Goal: Task Accomplishment & Management: Manage account settings

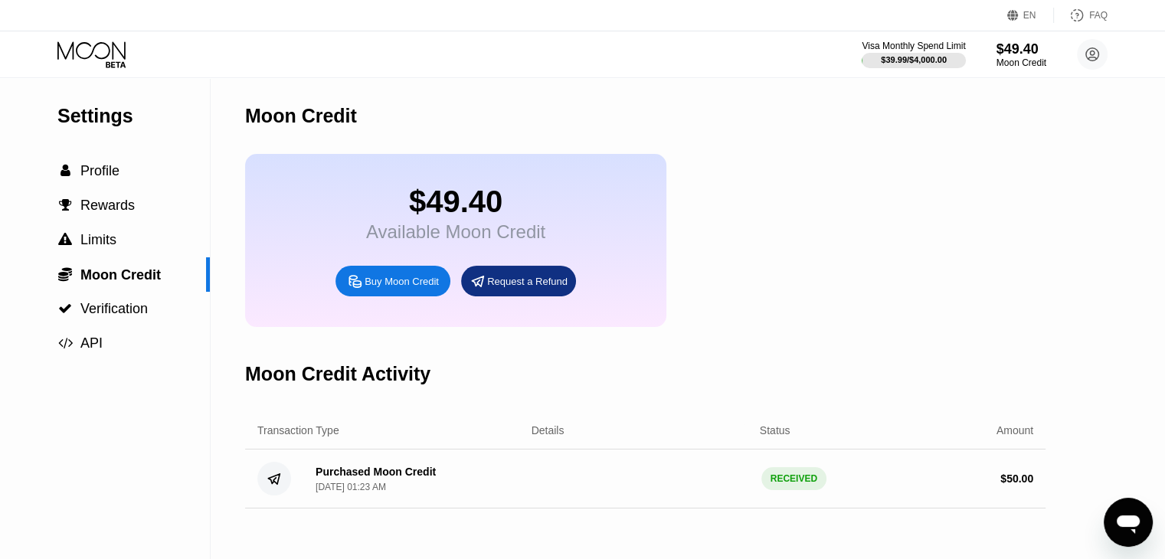
drag, startPoint x: 777, startPoint y: 195, endPoint x: 763, endPoint y: 153, distance: 43.6
click at [777, 191] on div "$49.40 Available Moon Credit Buy Moon Credit Request a Refund" at bounding box center [645, 240] width 800 height 173
click at [779, 215] on div "$49.40 Available Moon Credit Buy Moon Credit Request a Refund" at bounding box center [645, 240] width 800 height 173
click at [564, 119] on div "Moon Credit" at bounding box center [645, 116] width 800 height 76
click at [119, 276] on span "Moon Credit" at bounding box center [120, 274] width 80 height 15
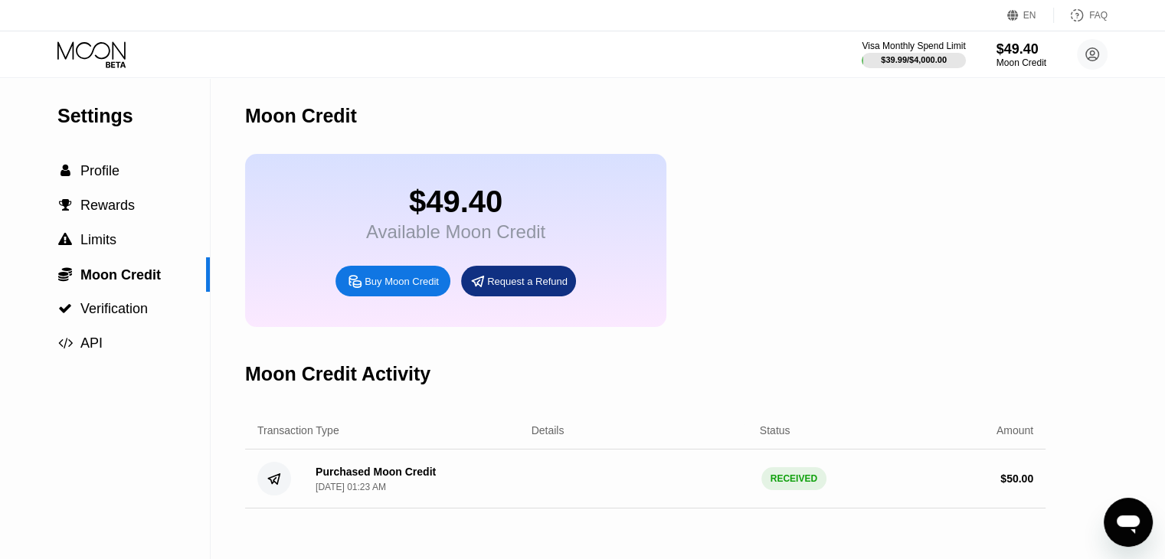
click at [920, 33] on div "Visa Monthly Spend Limit $39.99 / $4,000.00 $49.40 Moon Credit Janet Morgan jan…" at bounding box center [582, 54] width 1165 height 46
click at [918, 44] on div "Visa Monthly Spend Limit" at bounding box center [914, 46] width 106 height 11
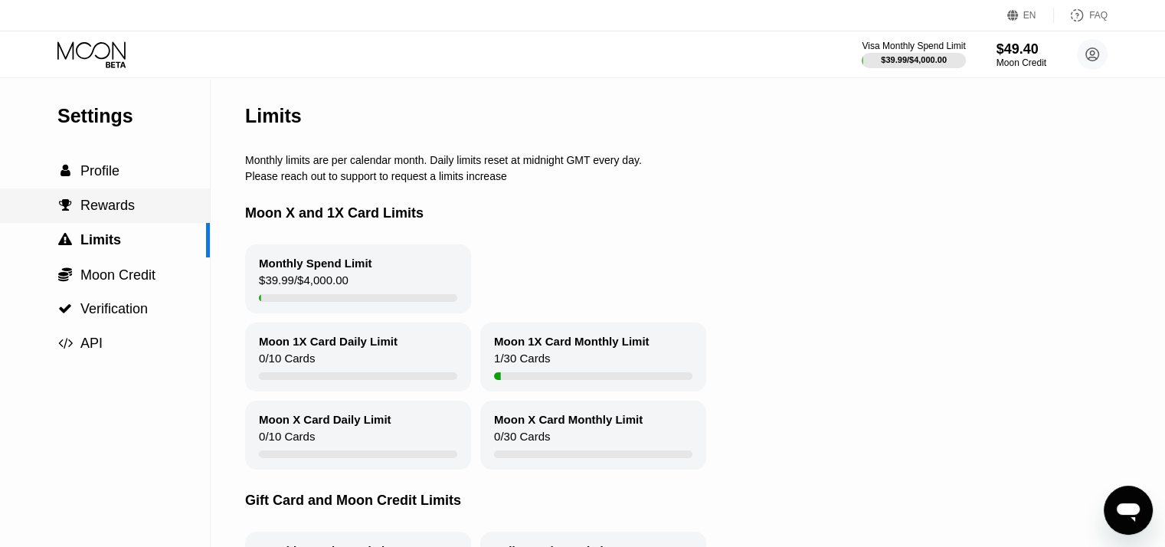
click at [87, 178] on span "Profile" at bounding box center [99, 170] width 39 height 15
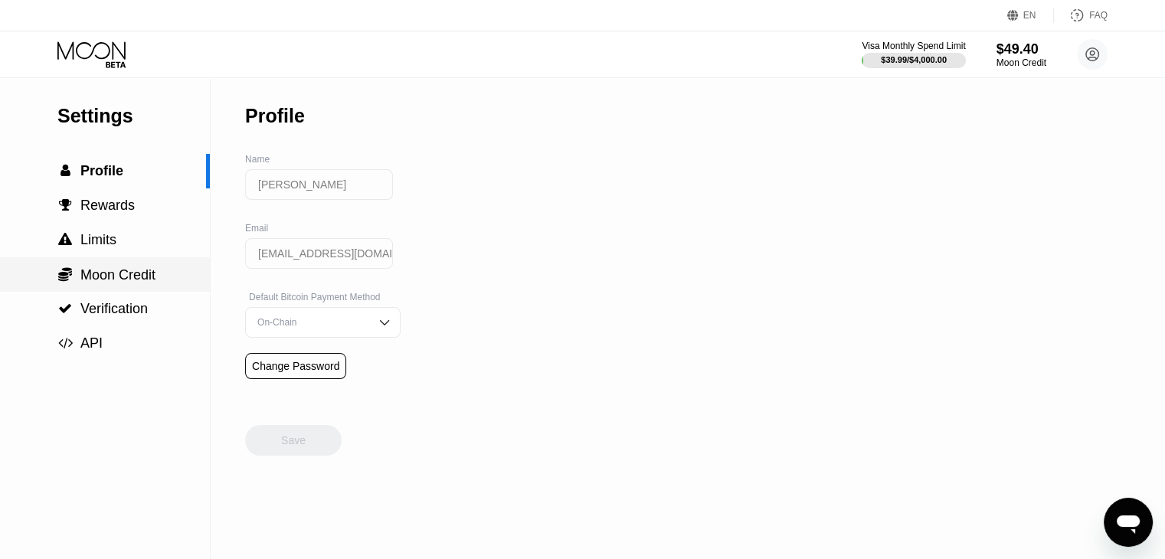
click at [108, 280] on span "Moon Credit" at bounding box center [117, 274] width 75 height 15
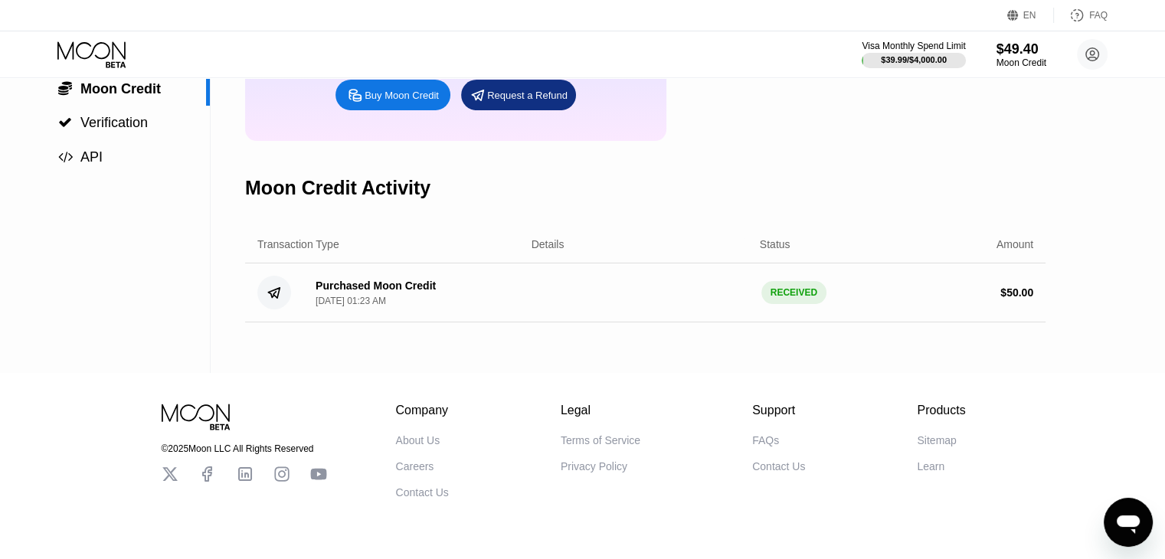
scroll to position [230, 0]
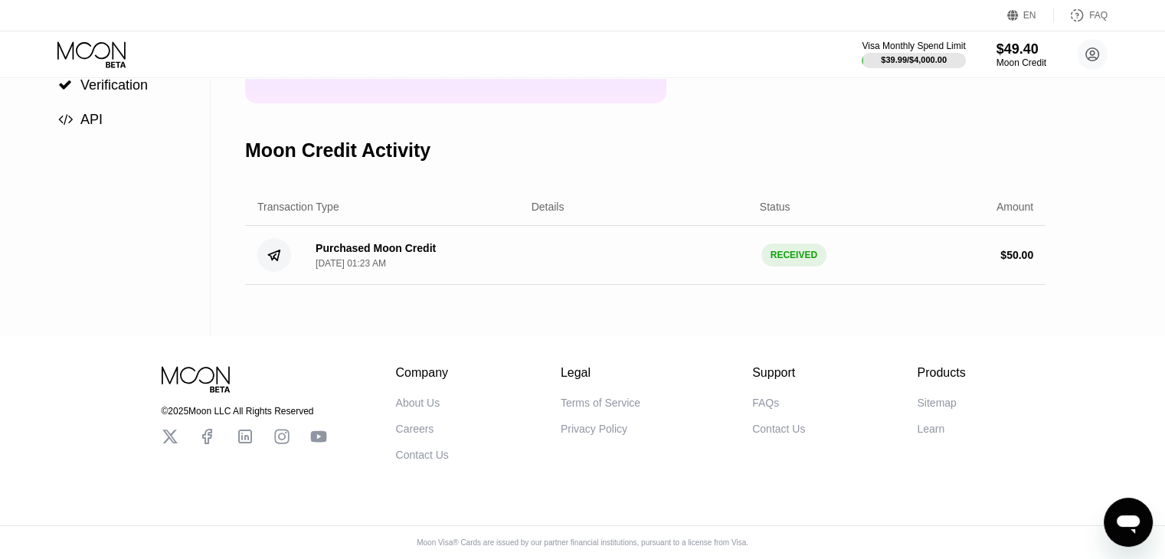
drag, startPoint x: 764, startPoint y: 268, endPoint x: 832, endPoint y: 267, distance: 67.4
click at [831, 268] on div "Purchased Moon Credit Sep 24, 2025, 01:23 AM RECEIVED $ 50.00" at bounding box center [645, 255] width 800 height 59
drag, startPoint x: 832, startPoint y: 267, endPoint x: 590, endPoint y: 264, distance: 241.3
click at [830, 261] on div "$ 50.00" at bounding box center [924, 255] width 217 height 12
click at [588, 264] on div "Purchased Moon Credit Sep 24, 2025, 01:23 AM RECEIVED $ 50.00" at bounding box center [645, 255] width 800 height 59
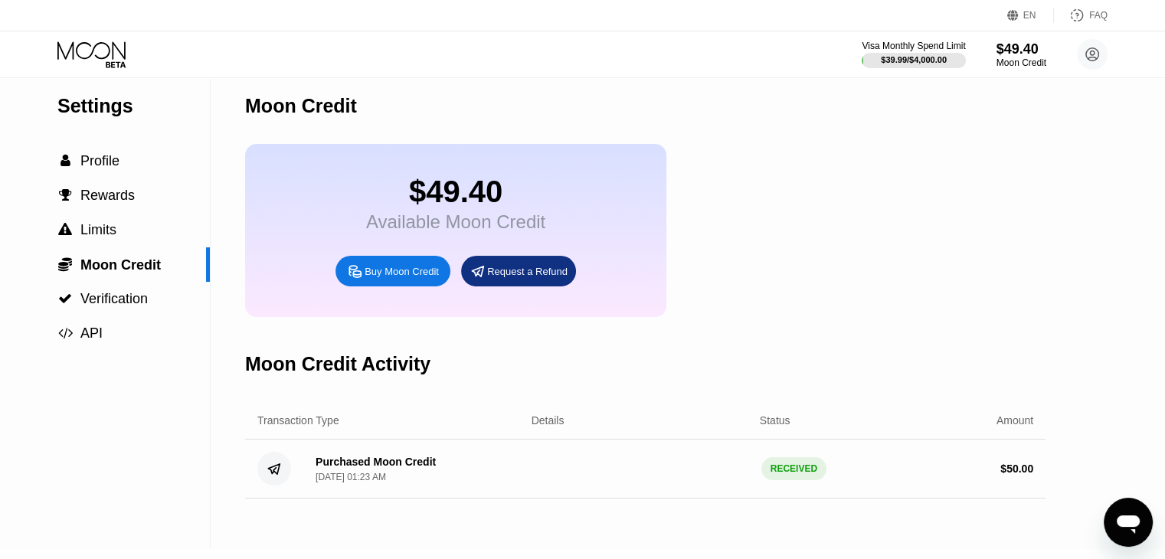
scroll to position [3, 0]
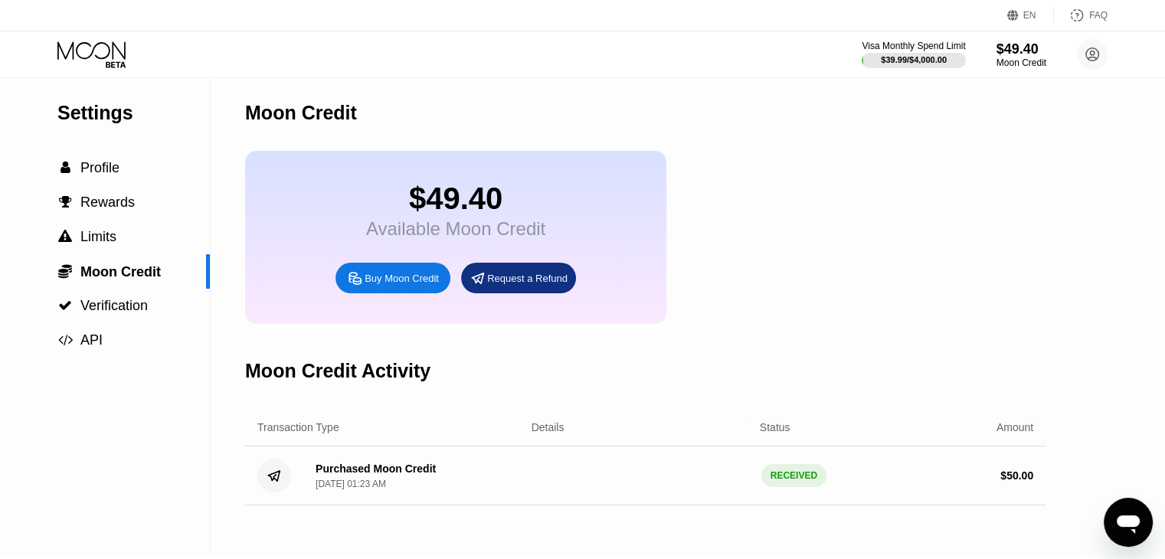
click at [420, 285] on div "Buy Moon Credit" at bounding box center [402, 278] width 74 height 13
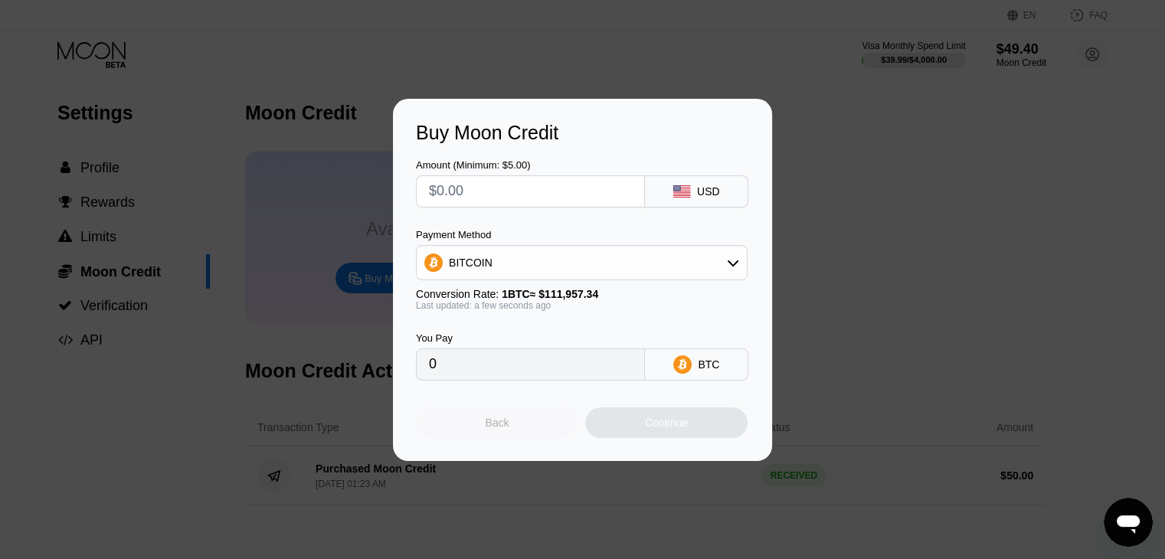
drag, startPoint x: 518, startPoint y: 427, endPoint x: 891, endPoint y: 280, distance: 401.6
click at [523, 414] on div "Back" at bounding box center [497, 422] width 162 height 31
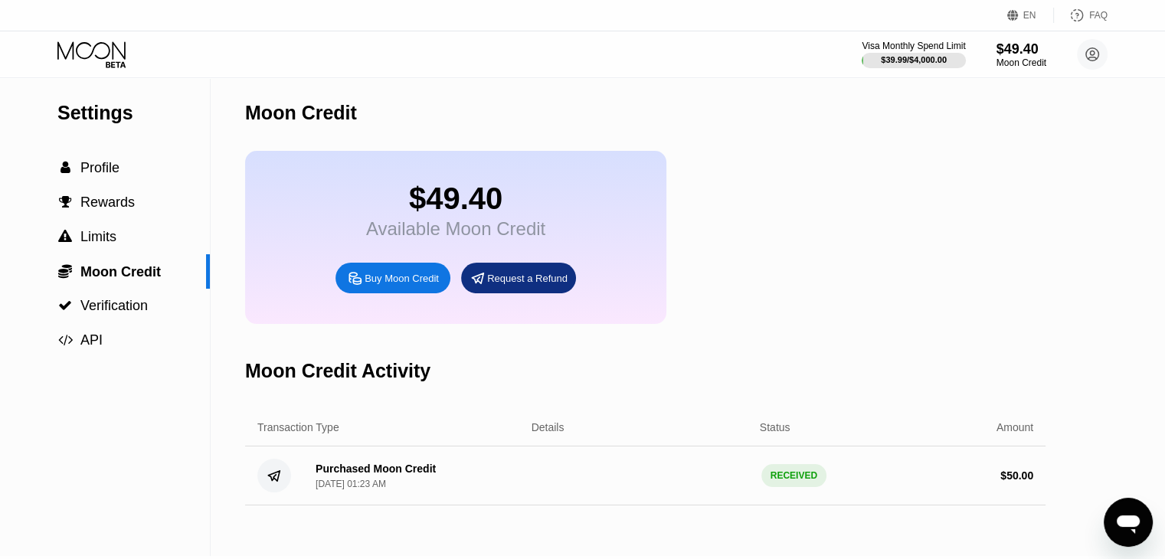
click at [990, 230] on div at bounding box center [588, 279] width 1176 height 559
click at [1021, 51] on div "$49.40" at bounding box center [1021, 49] width 51 height 16
click at [1022, 51] on div "$49.40" at bounding box center [1021, 49] width 51 height 16
click at [1094, 51] on icon at bounding box center [1092, 55] width 8 height 8
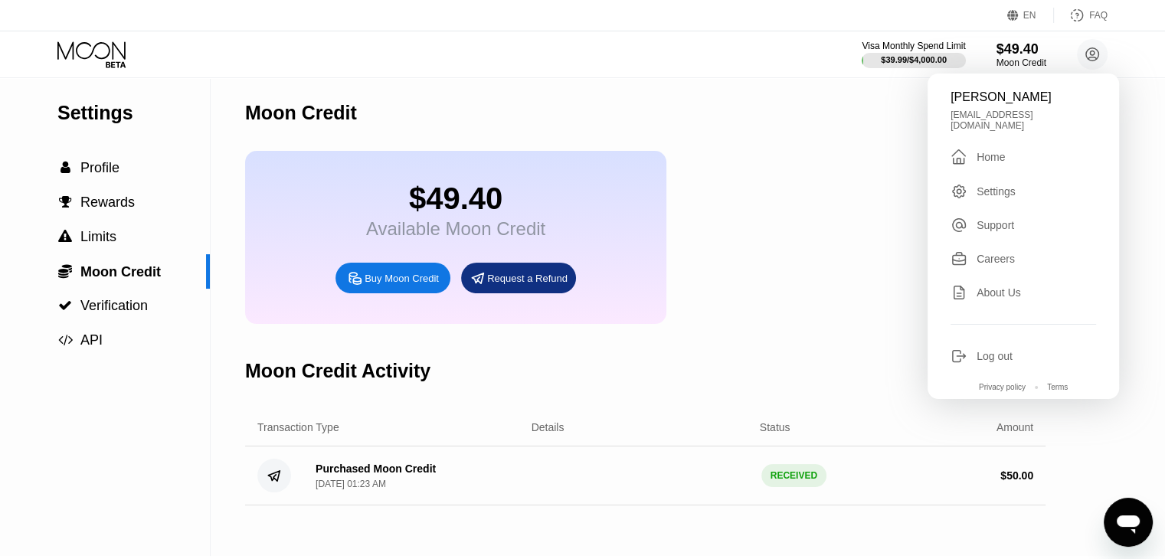
click at [650, 129] on div "Moon Credit" at bounding box center [645, 113] width 800 height 76
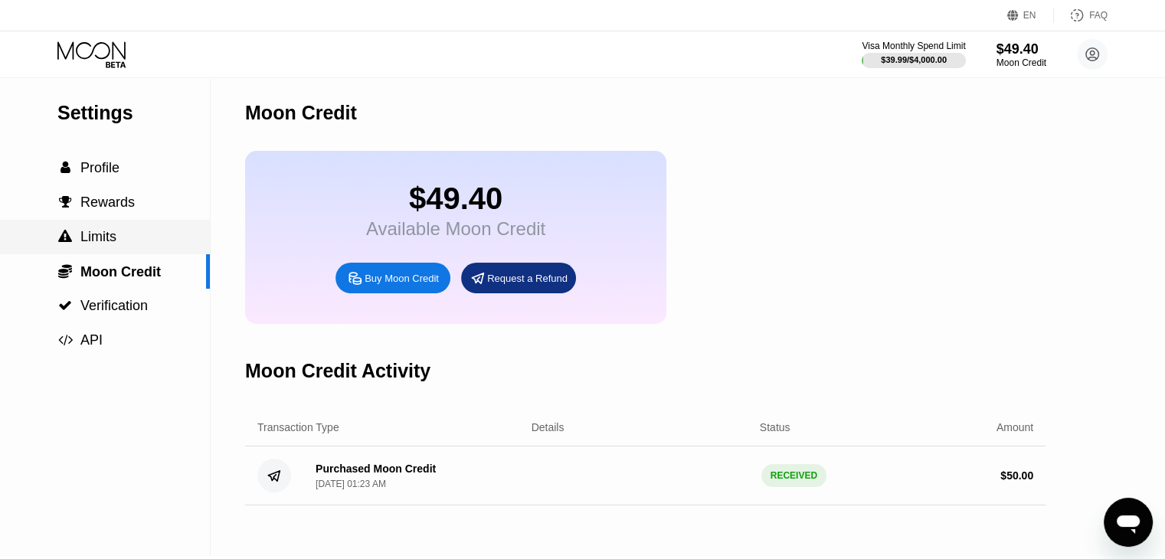
click at [119, 245] on div " Limits" at bounding box center [105, 237] width 210 height 16
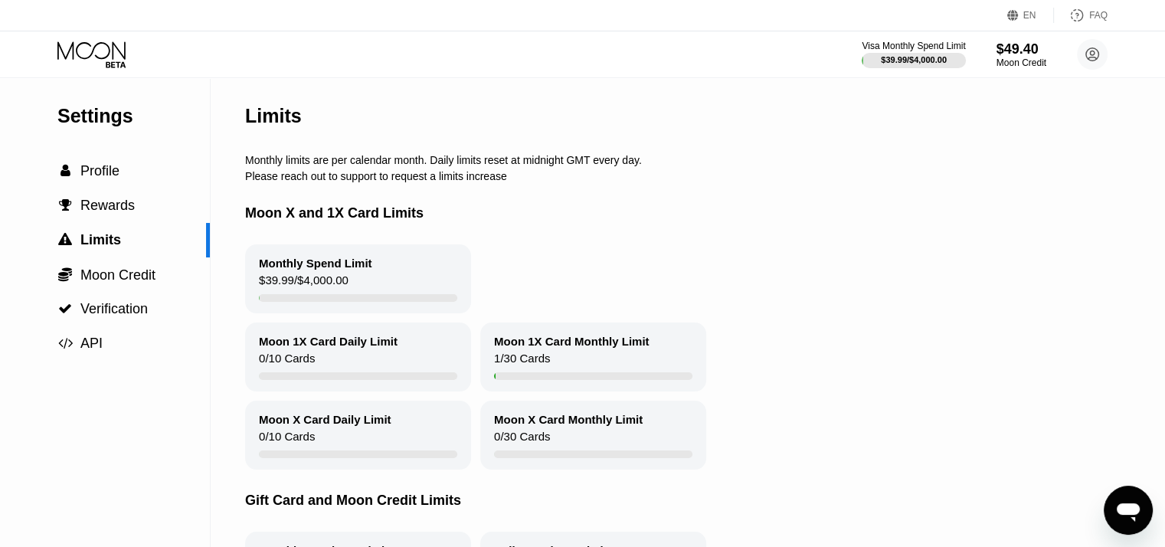
click at [312, 289] on div "$39.99 / $4,000.00" at bounding box center [304, 283] width 90 height 21
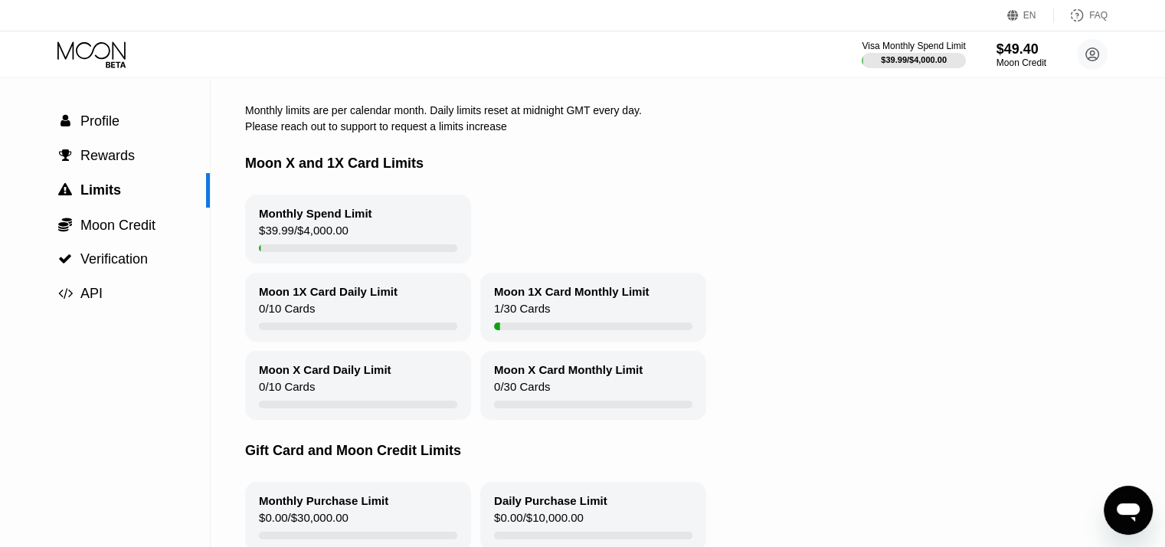
scroll to position [77, 0]
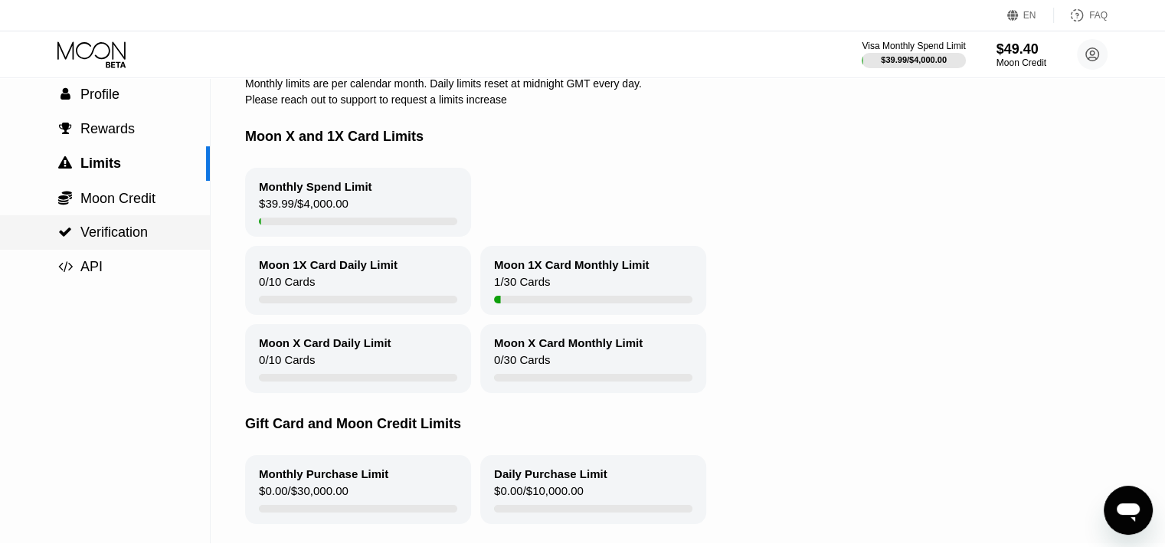
click at [156, 240] on div " Verification" at bounding box center [105, 232] width 210 height 16
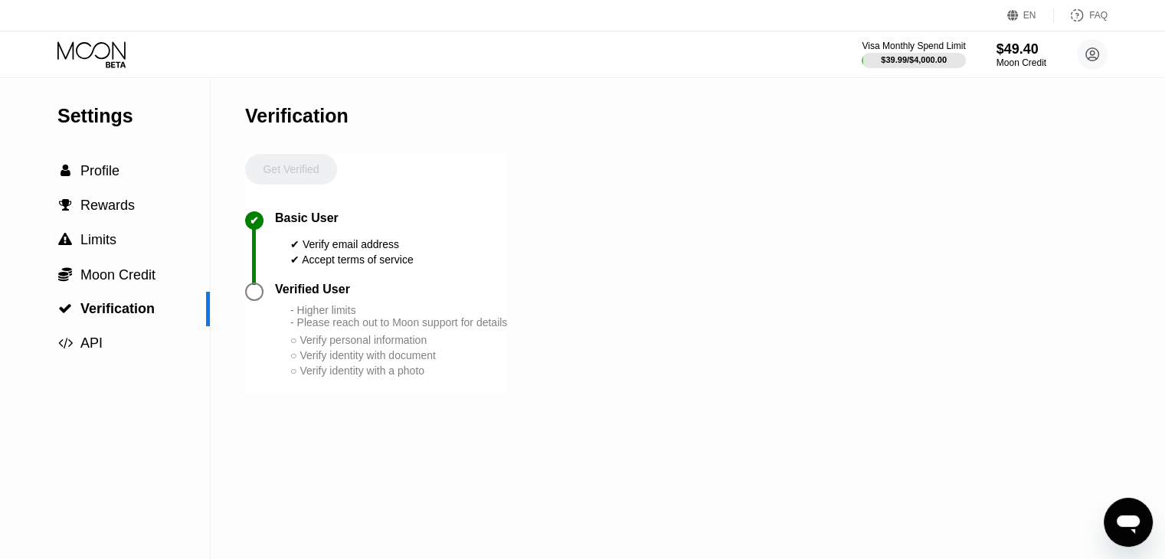
click at [300, 172] on div "Get Verified" at bounding box center [291, 182] width 92 height 57
drag, startPoint x: 286, startPoint y: 240, endPoint x: 508, endPoint y: 270, distance: 223.4
click at [507, 270] on div "✔ Basic User ✔ Verify email address ✔ Accept terms of service" at bounding box center [376, 246] width 262 height 71
drag, startPoint x: 506, startPoint y: 267, endPoint x: 359, endPoint y: 269, distance: 147.0
click at [495, 267] on div "✔ Basic User ✔ Verify email address ✔ Accept terms of service" at bounding box center [376, 246] width 262 height 71
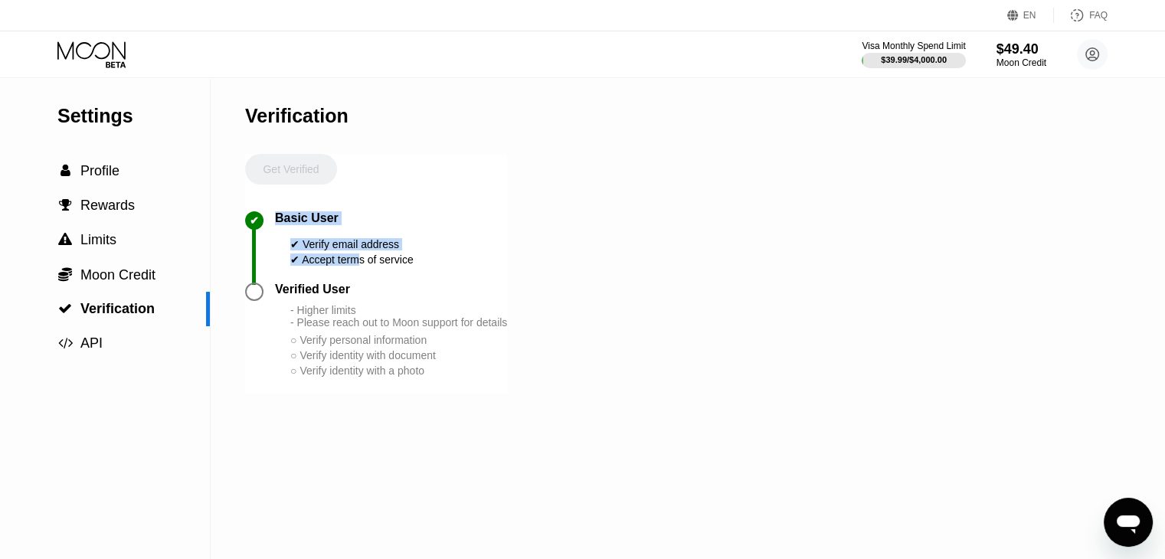
drag, startPoint x: 359, startPoint y: 269, endPoint x: 270, endPoint y: 246, distance: 92.5
click at [270, 250] on div "✔ Basic User ✔ Verify email address ✔ Accept terms of service" at bounding box center [376, 246] width 262 height 71
drag, startPoint x: 270, startPoint y: 246, endPoint x: 103, endPoint y: 151, distance: 191.4
click at [267, 245] on div "✔" at bounding box center [260, 246] width 30 height 71
click at [87, 171] on span "Profile" at bounding box center [99, 170] width 39 height 15
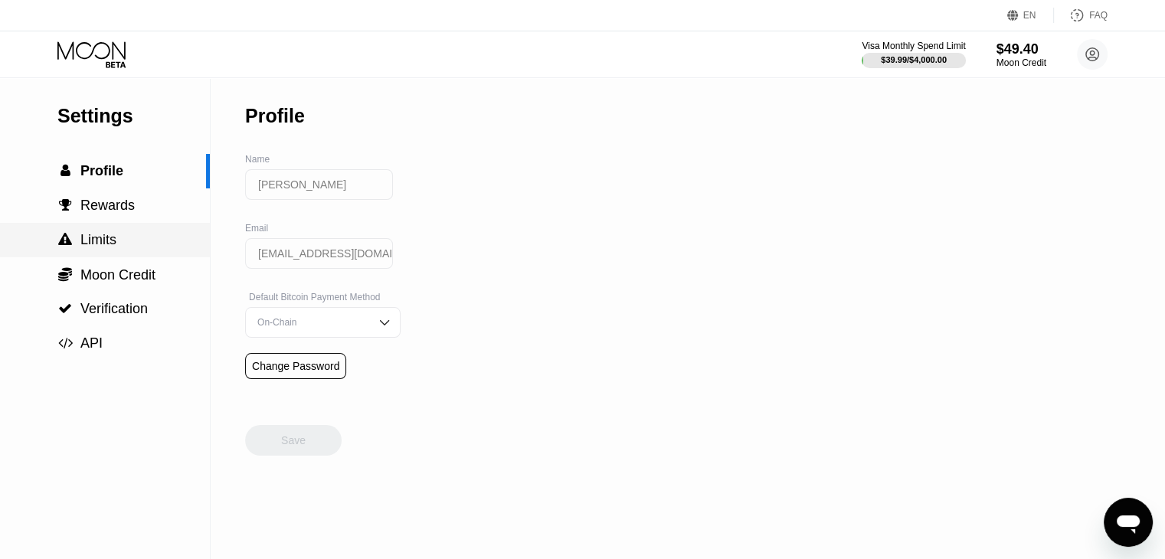
click at [93, 241] on span "Limits" at bounding box center [98, 239] width 36 height 15
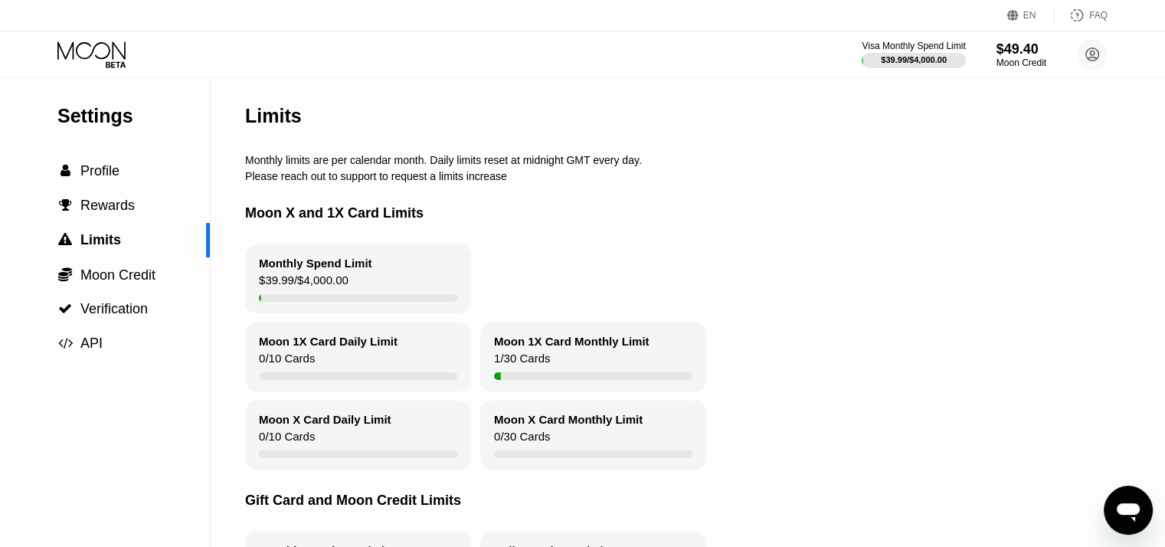
click at [899, 70] on div "Visa Monthly Spend Limit $39.99 / $4,000.00 $49.40 Moon Credit Janet Morgan jan…" at bounding box center [582, 54] width 1165 height 46
click at [904, 56] on div "Visa Monthly Spend Limit $39.99 / $4,000.00" at bounding box center [914, 55] width 106 height 28
click at [1011, 53] on div "$49.40" at bounding box center [1021, 49] width 51 height 16
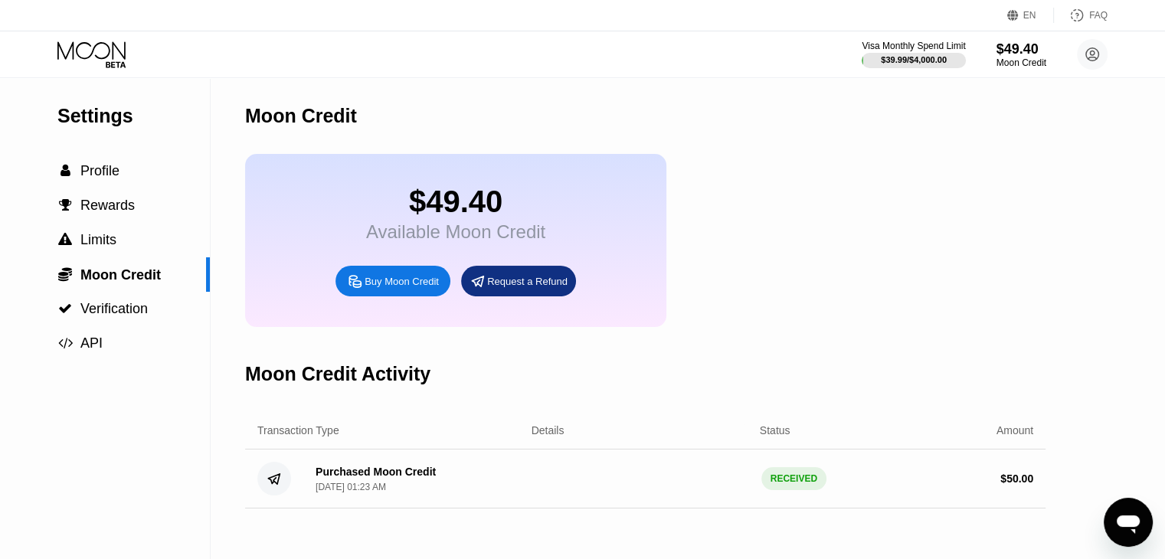
click at [457, 215] on div "$49.40" at bounding box center [455, 202] width 179 height 34
drag, startPoint x: 402, startPoint y: 203, endPoint x: 608, endPoint y: 252, distance: 211.8
click at [610, 254] on div "$49.40 Available Moon Credit Buy Moon Credit Request a Refund" at bounding box center [455, 240] width 421 height 173
click at [608, 252] on div "$49.40 Available Moon Credit Buy Moon Credit Request a Refund" at bounding box center [455, 240] width 421 height 173
click at [894, 230] on div "$49.40 Available Moon Credit Buy Moon Credit Request a Refund" at bounding box center [645, 240] width 800 height 173
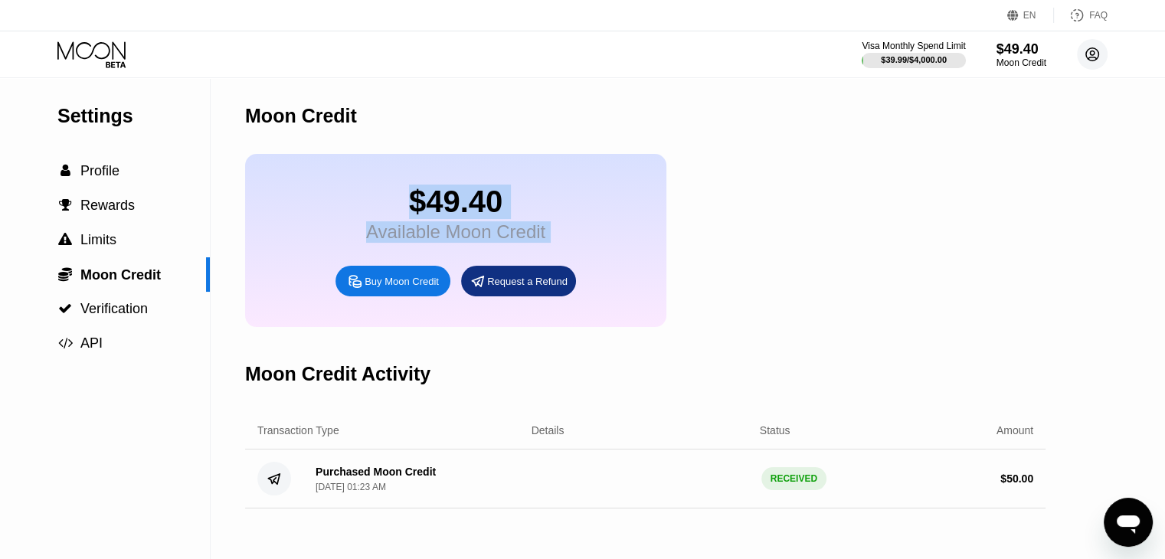
click at [1099, 48] on circle at bounding box center [1092, 54] width 31 height 31
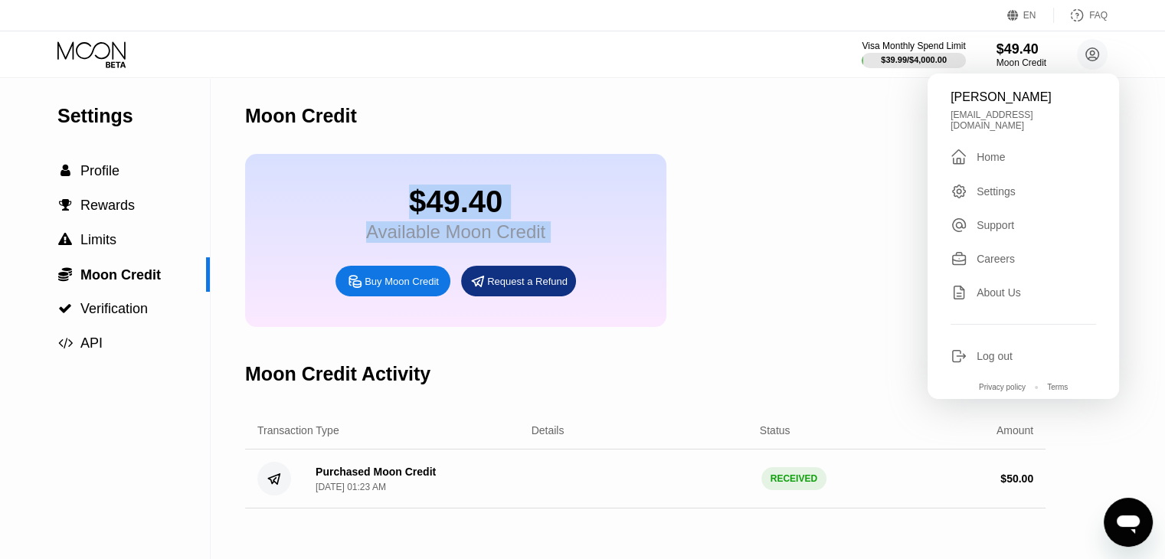
drag, startPoint x: 784, startPoint y: 160, endPoint x: 732, endPoint y: 160, distance: 52.1
click at [784, 160] on div "$49.40 Available Moon Credit Buy Moon Credit Request a Refund" at bounding box center [645, 240] width 800 height 173
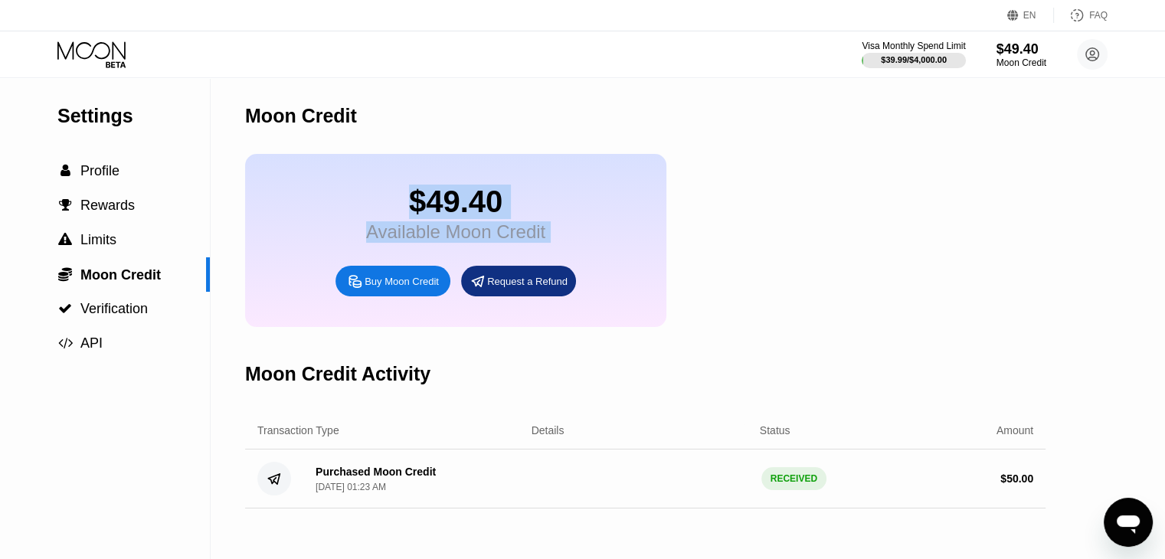
click at [437, 194] on div "$49.40" at bounding box center [455, 202] width 179 height 34
click at [493, 296] on div "Request a Refund" at bounding box center [518, 281] width 115 height 31
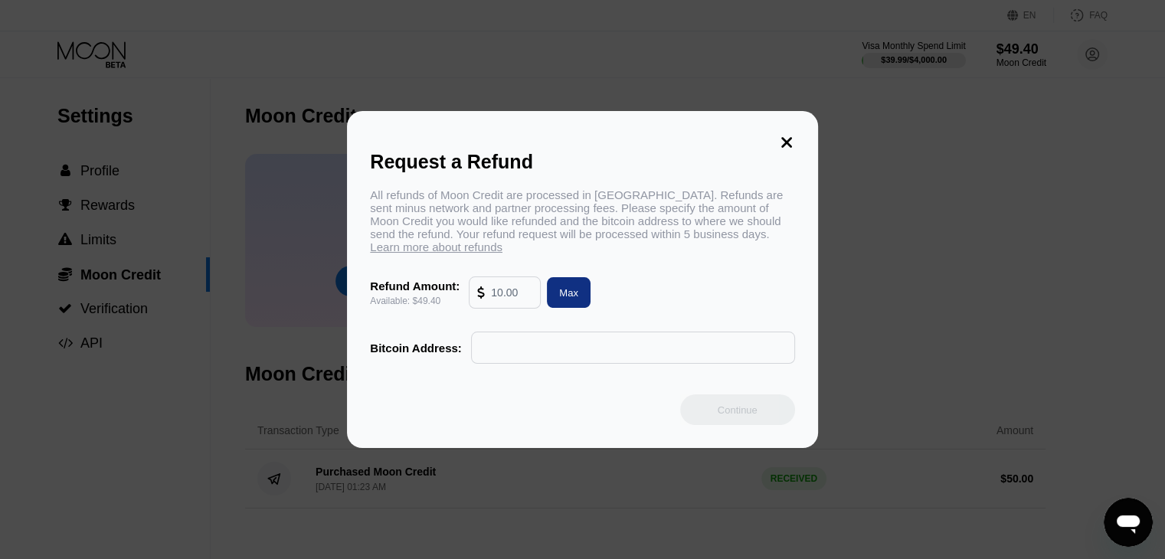
click at [516, 299] on input "text" at bounding box center [511, 292] width 41 height 31
click at [574, 294] on div "Max" at bounding box center [568, 292] width 19 height 13
type input "49.40"
click at [692, 270] on div "All refunds of Moon Credit are processed in Bitcoin. Refunds are sent minus net…" at bounding box center [582, 275] width 424 height 175
click at [781, 134] on icon at bounding box center [786, 142] width 17 height 17
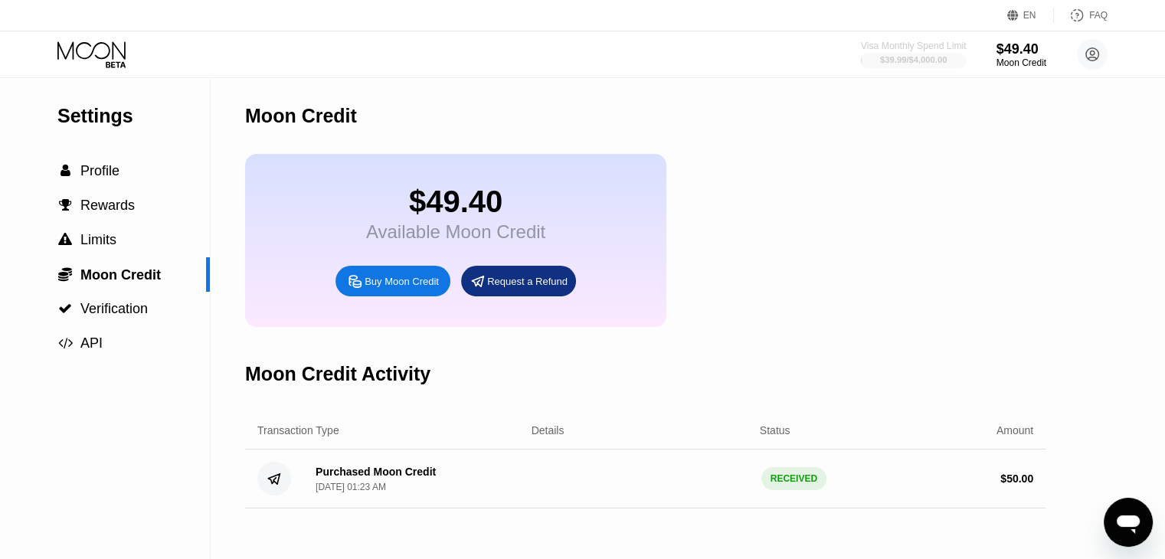
click at [901, 45] on div "Visa Monthly Spend Limit" at bounding box center [914, 46] width 106 height 11
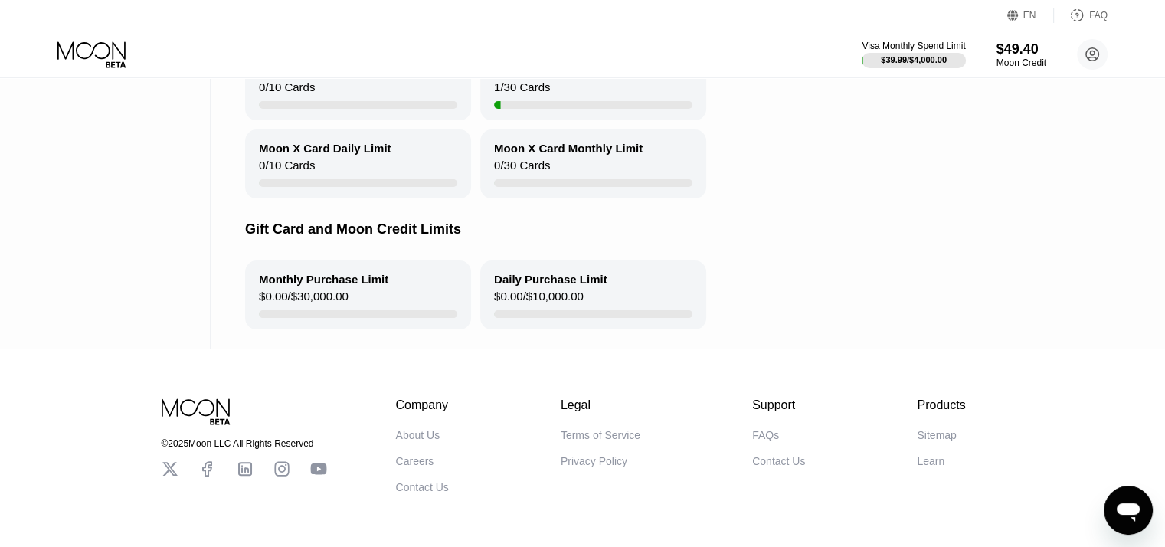
scroll to position [184, 0]
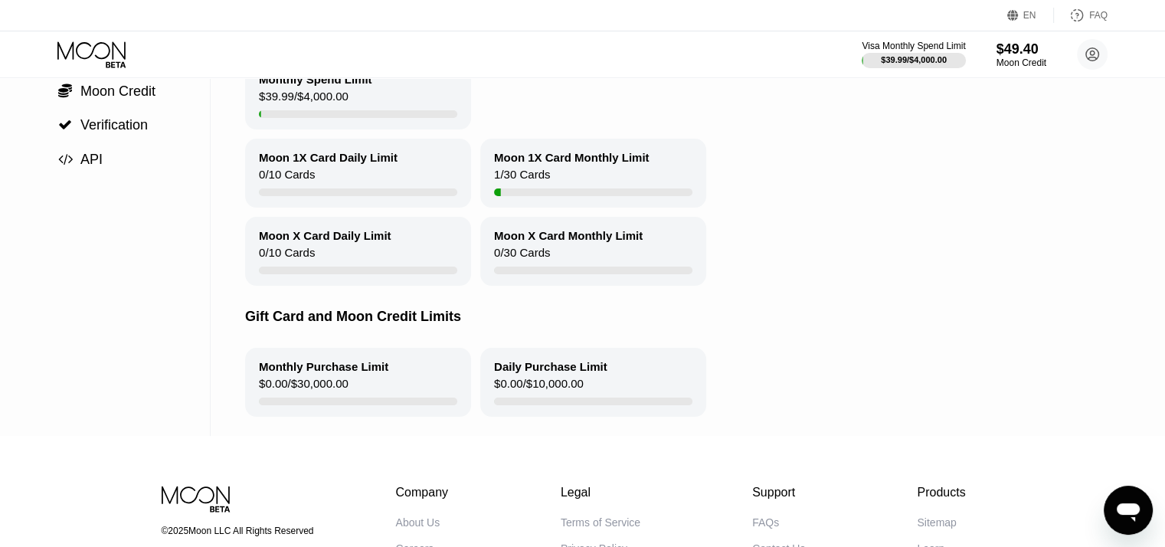
click at [307, 164] on div "Moon 1X Card Daily Limit" at bounding box center [328, 157] width 139 height 13
click at [426, 160] on div "Moon 1X Card Daily Limit 0 / 10 Cards" at bounding box center [358, 173] width 226 height 69
click at [539, 161] on div "Moon 1X Card Monthly Limit" at bounding box center [571, 157] width 155 height 13
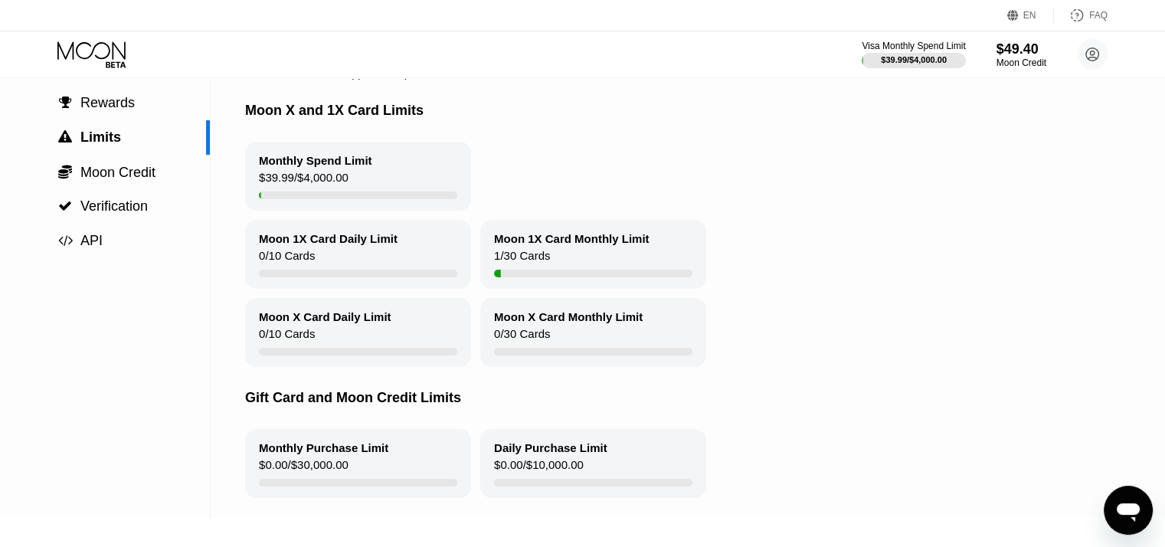
scroll to position [0, 0]
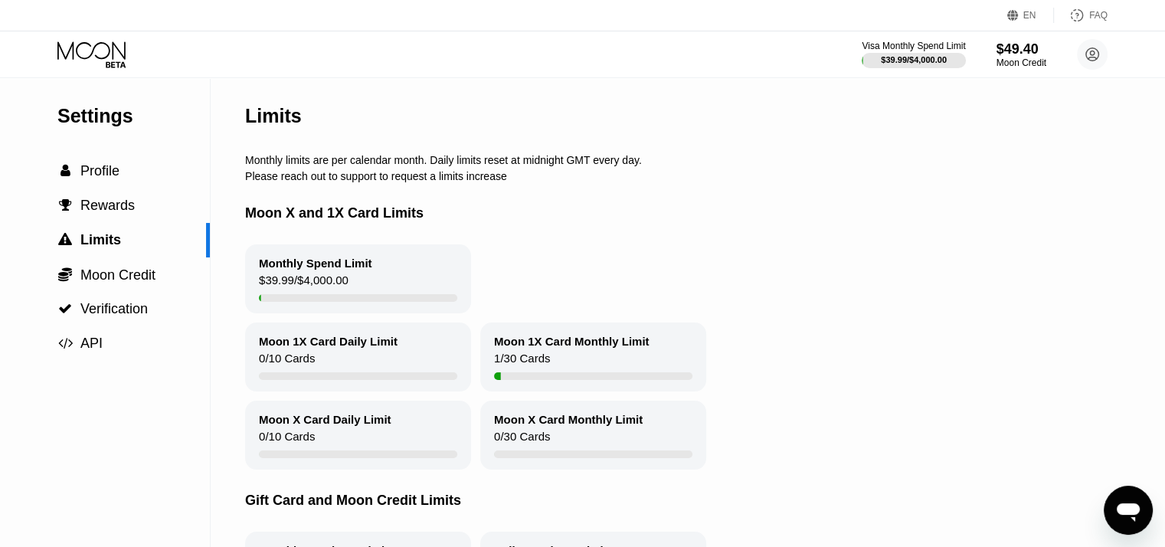
drag, startPoint x: 280, startPoint y: 287, endPoint x: 280, endPoint y: 279, distance: 8.4
click at [280, 286] on div "$39.99 / $4,000.00" at bounding box center [304, 283] width 90 height 21
drag, startPoint x: 280, startPoint y: 279, endPoint x: 341, endPoint y: 203, distance: 97.5
click at [280, 277] on div "Monthly Spend Limit $39.99 / $4,000.00" at bounding box center [358, 278] width 226 height 69
click at [388, 166] on div "Monthly limits are per calendar month. Daily limits reset at midnight GMT every…" at bounding box center [711, 160] width 932 height 12
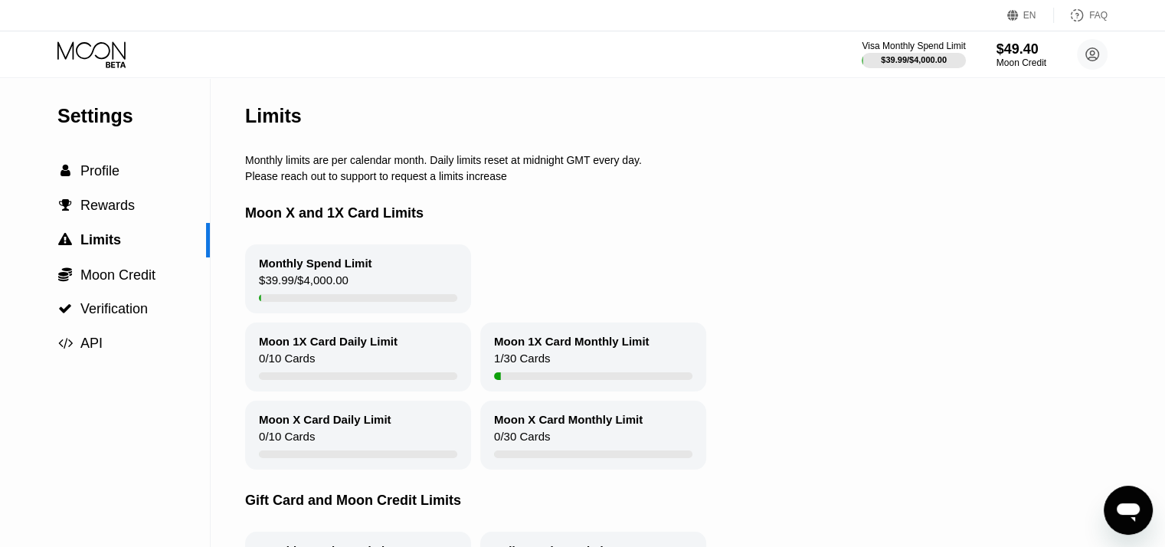
drag, startPoint x: 233, startPoint y: 160, endPoint x: 615, endPoint y: 170, distance: 382.3
click at [619, 173] on div "Settings  Profile  Rewards  Limits  Moon Credit  Verification  API Limits…" at bounding box center [582, 348] width 1165 height 541
drag, startPoint x: 614, startPoint y: 170, endPoint x: 574, endPoint y: 162, distance: 40.6
click at [613, 166] on div "Monthly limits are per calendar month. Daily limits reset at midnight GMT every…" at bounding box center [711, 160] width 932 height 12
drag, startPoint x: 574, startPoint y: 162, endPoint x: 393, endPoint y: 167, distance: 181.6
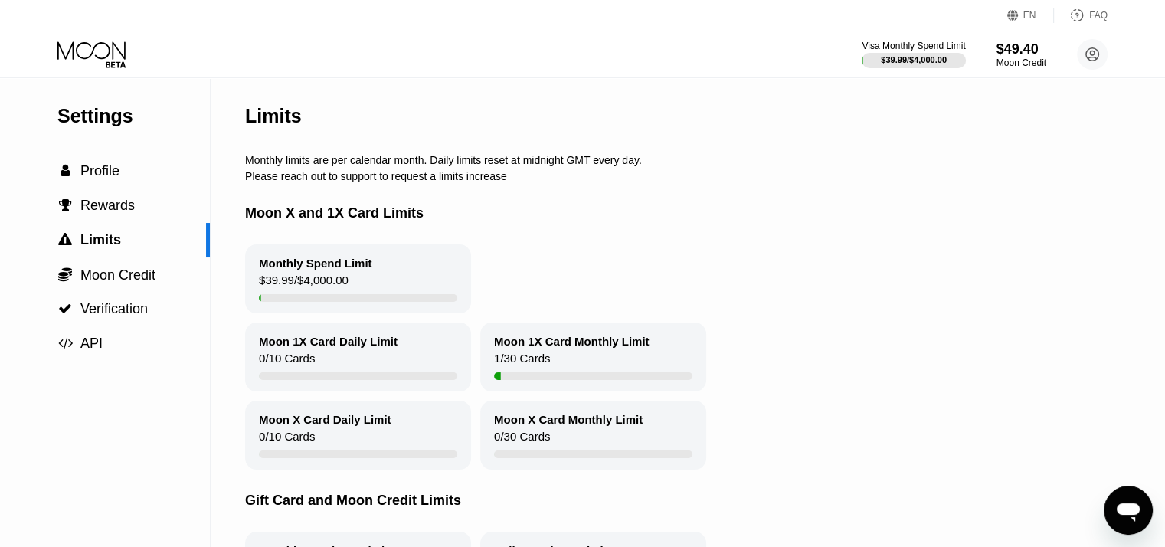
click at [393, 166] on div "Monthly limits are per calendar month. Daily limits reset at midnight GMT every…" at bounding box center [711, 160] width 932 height 12
drag, startPoint x: 392, startPoint y: 166, endPoint x: 407, endPoint y: 162, distance: 15.8
click at [394, 166] on div "Monthly limits are per calendar month. Daily limits reset at midnight GMT every…" at bounding box center [711, 160] width 932 height 12
click at [761, 182] on div "Please reach out to support to request a limits increase" at bounding box center [711, 176] width 932 height 12
click at [111, 208] on span "Rewards" at bounding box center [107, 205] width 54 height 15
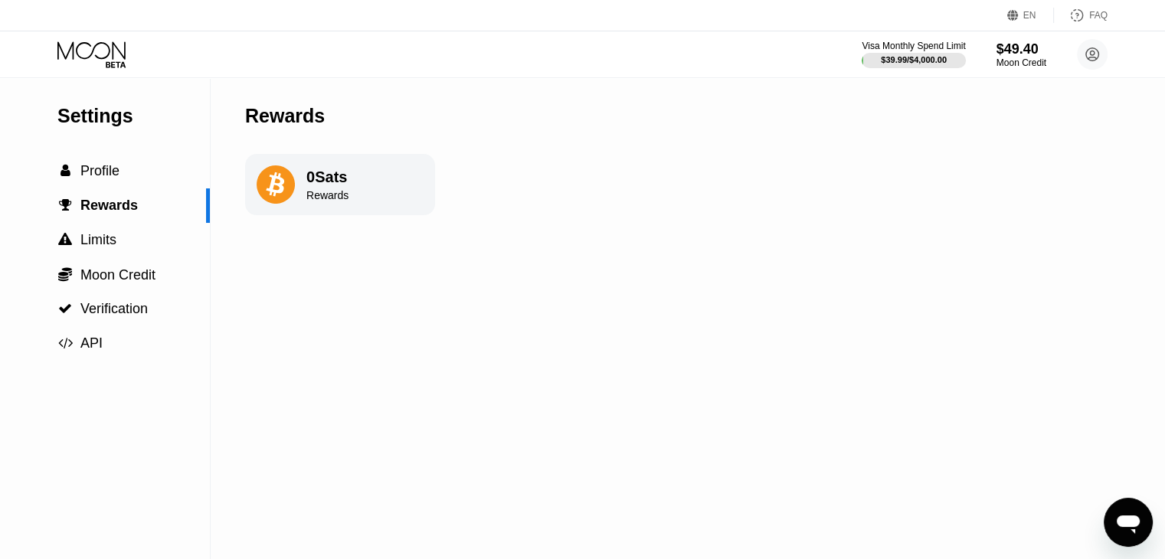
drag, startPoint x: 316, startPoint y: 191, endPoint x: 124, endPoint y: 249, distance: 200.8
click at [316, 191] on div "0 Sats Rewards" at bounding box center [327, 184] width 42 height 33
click at [118, 266] on div " Moon Credit" at bounding box center [105, 274] width 210 height 34
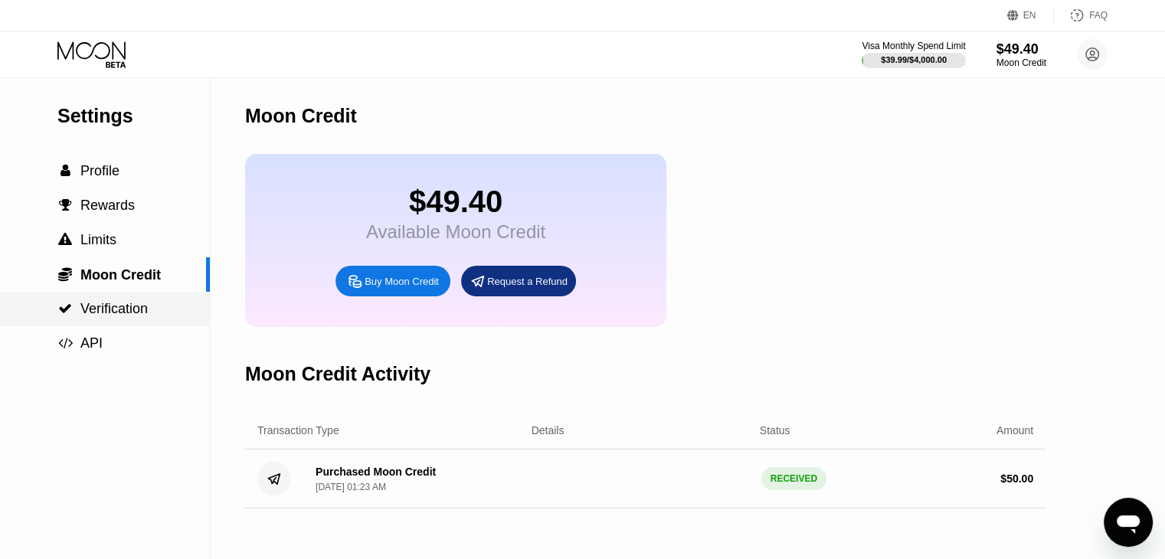
click at [119, 306] on span "Verification" at bounding box center [113, 308] width 67 height 15
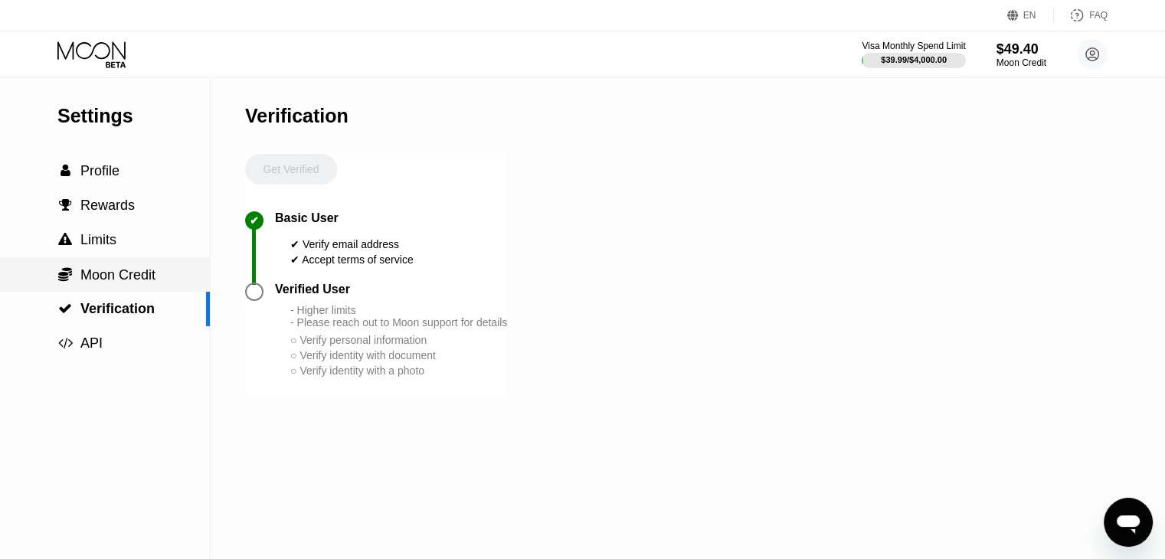
click at [116, 272] on span "Moon Credit" at bounding box center [117, 274] width 75 height 15
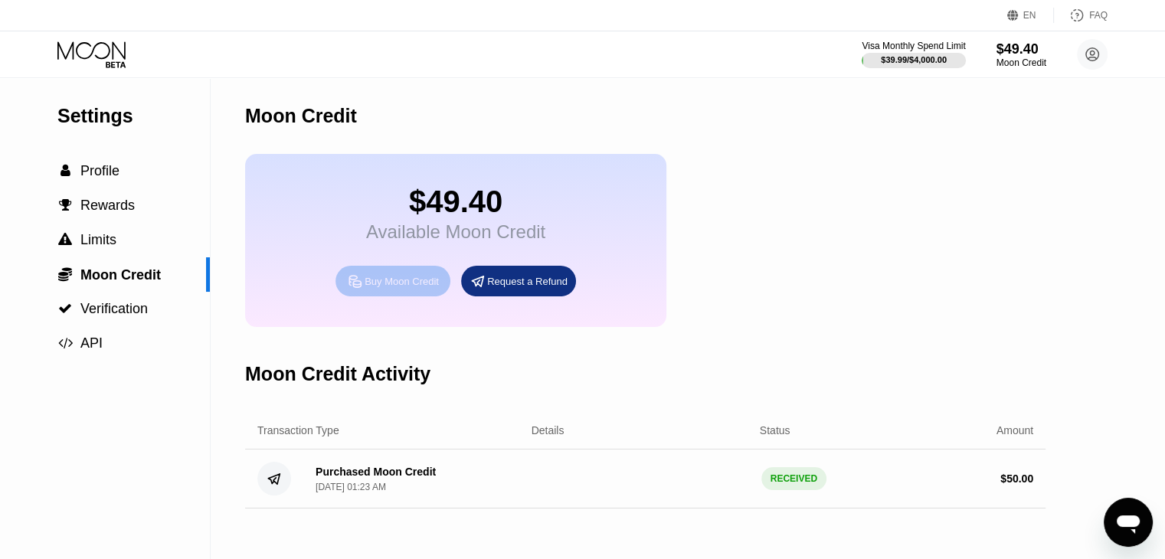
drag, startPoint x: 396, startPoint y: 290, endPoint x: 765, endPoint y: 181, distance: 384.8
click at [650, 193] on div "$49.40 Available Moon Credit Buy Moon Credit Request a Refund" at bounding box center [455, 240] width 421 height 173
click at [774, 179] on div "$49.40 Available Moon Credit Buy Moon Credit Request a Refund" at bounding box center [645, 240] width 800 height 173
click at [1029, 47] on div "$49.40" at bounding box center [1021, 49] width 51 height 16
click at [935, 49] on div "Visa Monthly Spend Limit" at bounding box center [914, 46] width 106 height 11
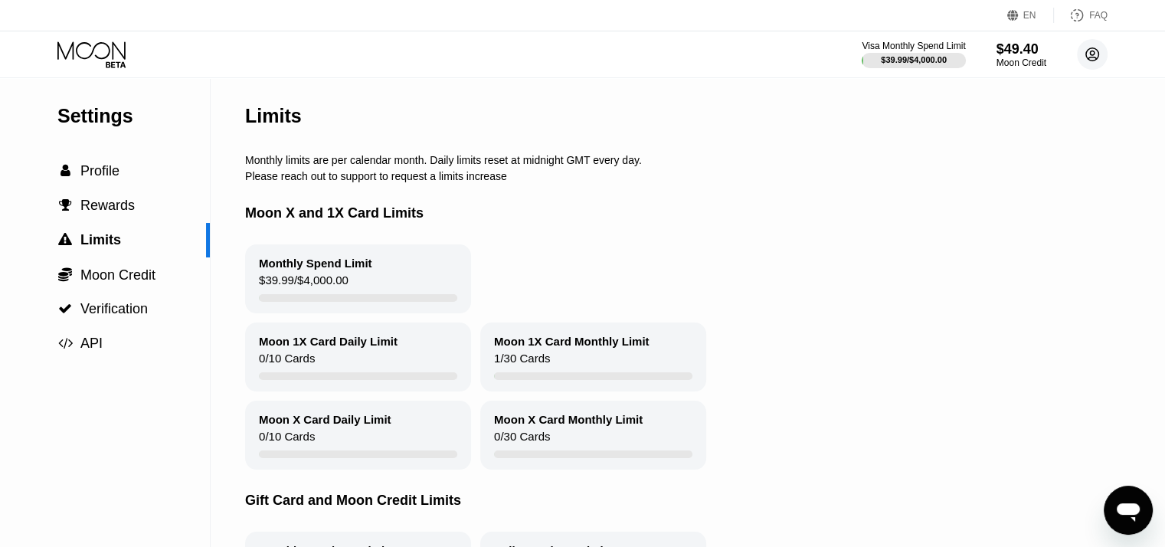
click at [1092, 55] on icon at bounding box center [1092, 55] width 8 height 8
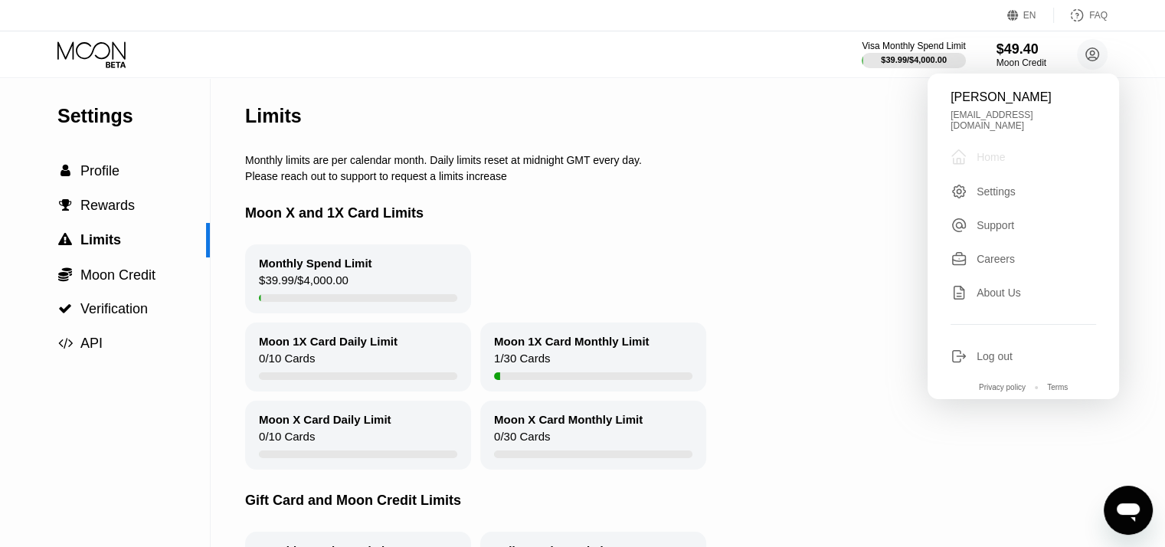
click at [1015, 148] on div " Home" at bounding box center [1023, 157] width 146 height 18
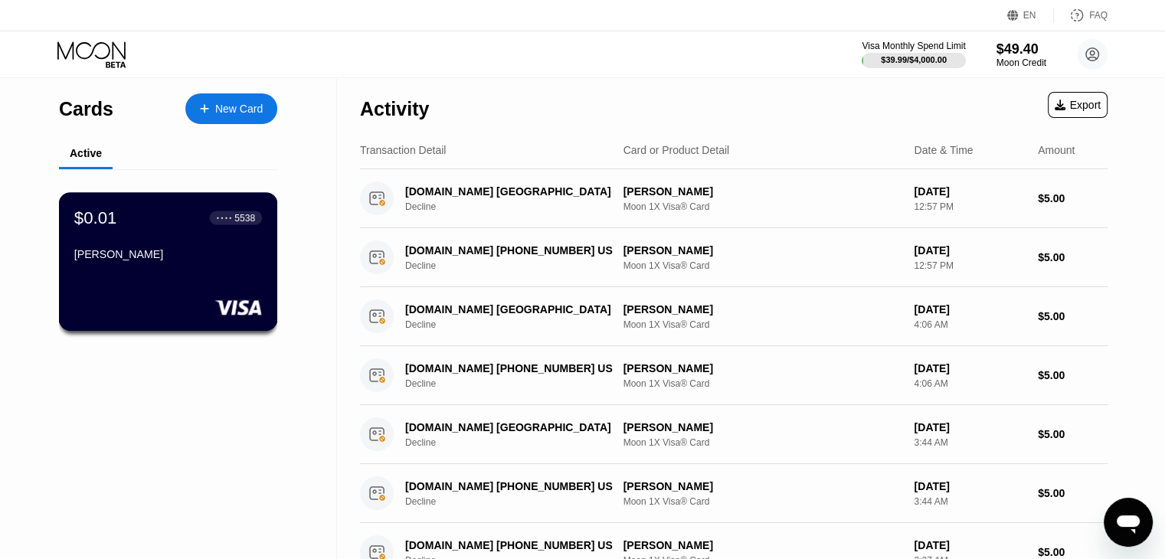
click at [133, 254] on div "Janet Morgan" at bounding box center [168, 254] width 188 height 12
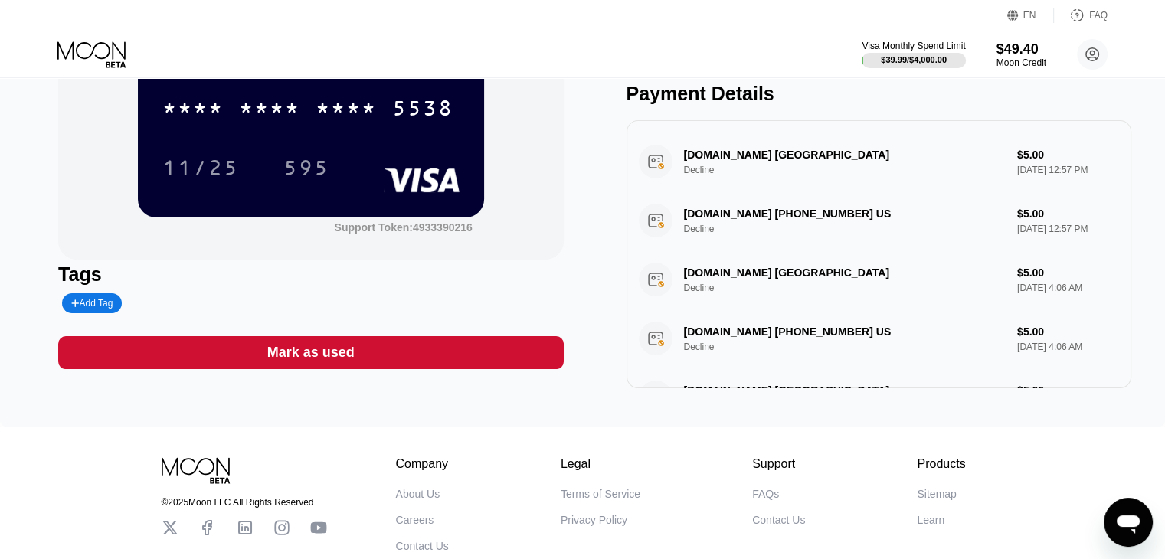
scroll to position [26, 0]
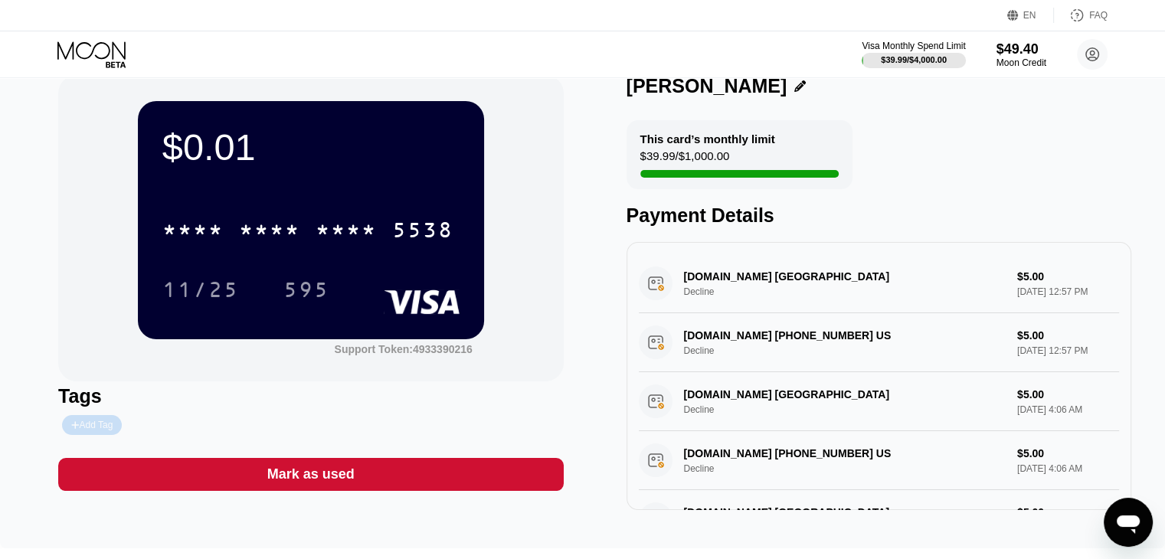
click at [104, 427] on div "Add Tag" at bounding box center [91, 425] width 41 height 11
click at [389, 417] on div "Tags" at bounding box center [310, 410] width 505 height 50
click at [449, 407] on div "Tags" at bounding box center [310, 396] width 505 height 22
click at [212, 429] on icon at bounding box center [216, 424] width 9 height 9
click at [367, 411] on div "Tags Add Tag" at bounding box center [310, 410] width 505 height 50
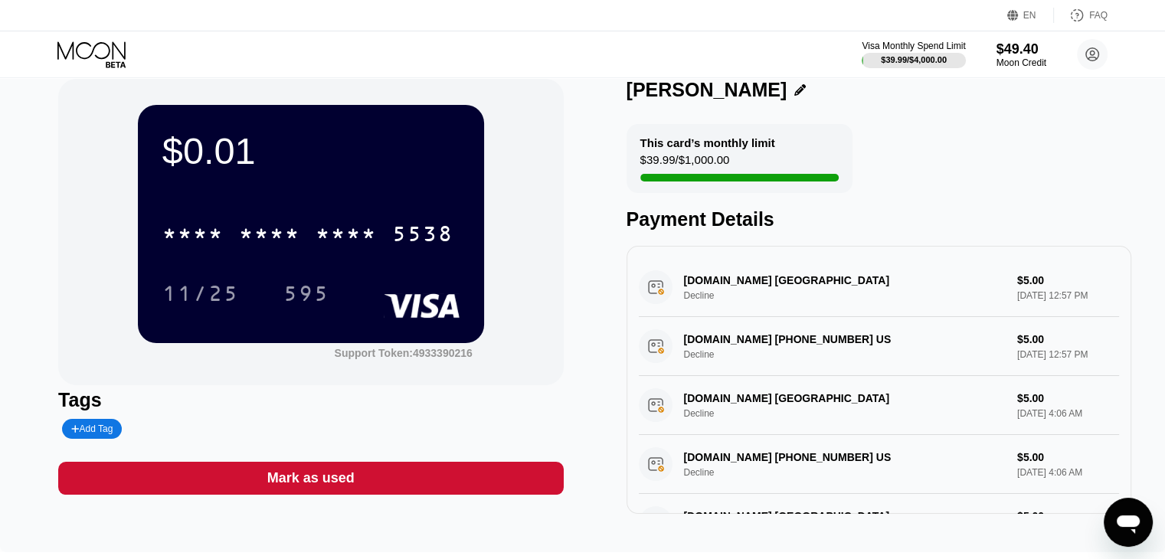
scroll to position [0, 0]
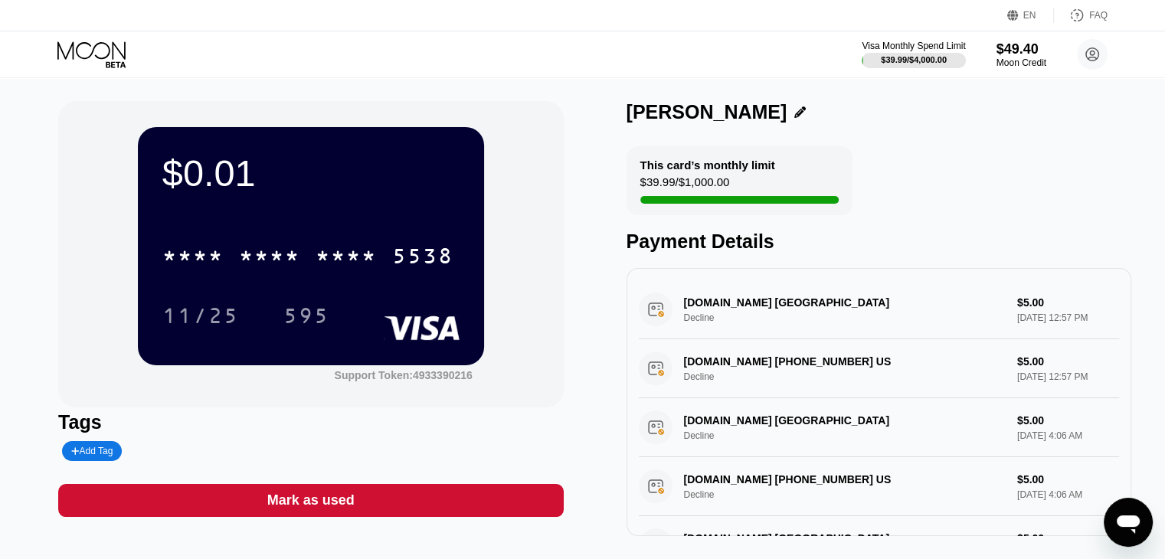
click at [1051, 168] on div "This card’s monthly limit $39.99 / $1,000.00 Payment Details" at bounding box center [878, 199] width 505 height 106
click at [1012, 178] on div "This card’s monthly limit $39.99 / $1,000.00 Payment Details" at bounding box center [878, 199] width 505 height 106
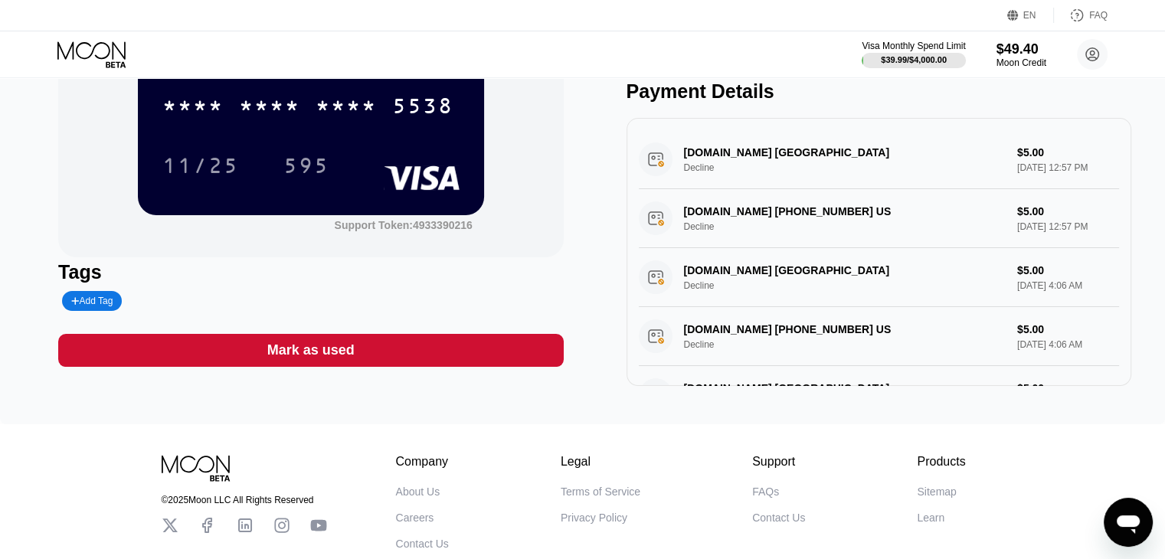
scroll to position [153, 0]
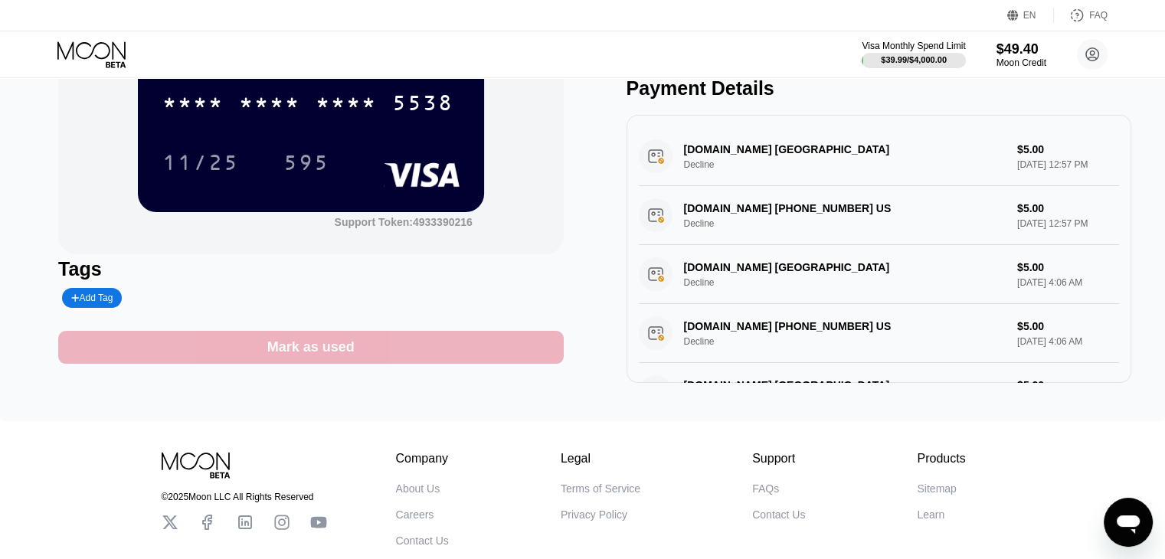
click at [425, 348] on div "Mark as used" at bounding box center [310, 347] width 505 height 33
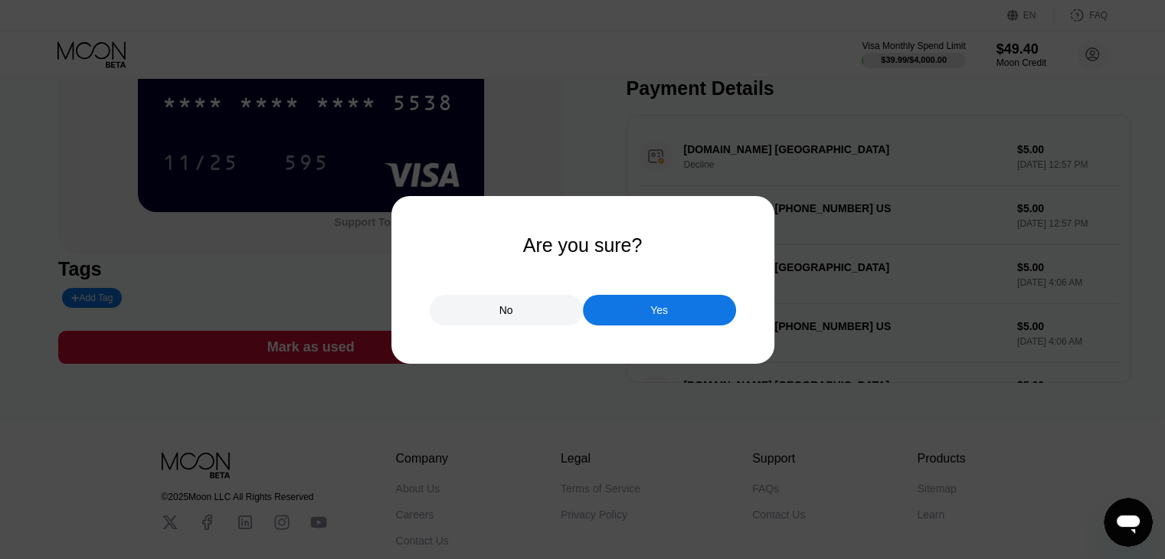
click at [530, 312] on div "No" at bounding box center [506, 310] width 153 height 31
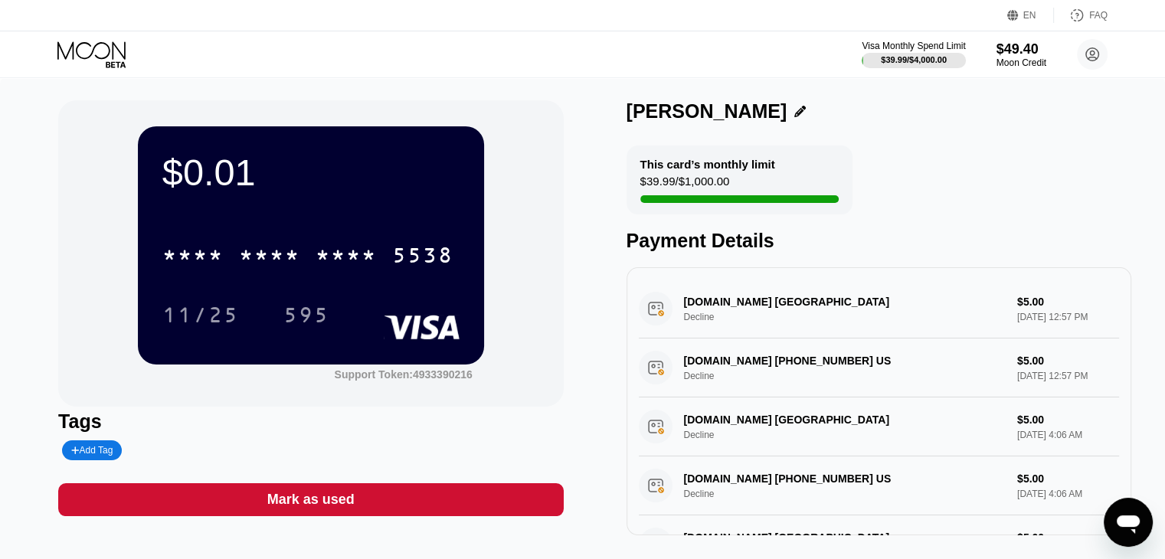
scroll to position [0, 0]
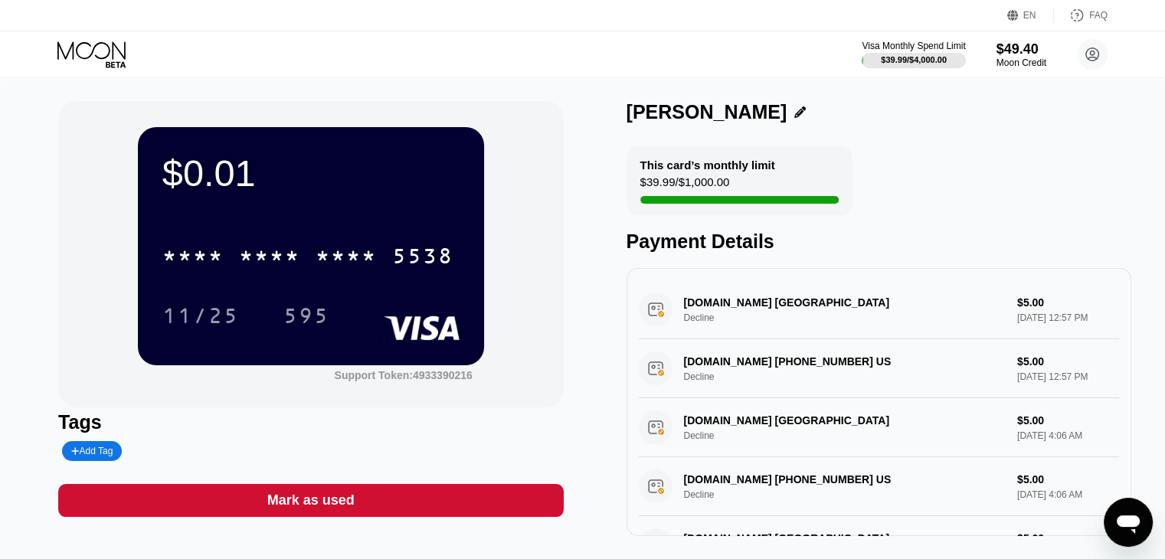
click at [152, 180] on div "$0.01 * * * * * * * * * * * * 5538 11/25 595" at bounding box center [311, 245] width 346 height 237
click at [290, 185] on div "$0.01" at bounding box center [310, 173] width 297 height 43
click at [207, 173] on div "$0.01" at bounding box center [310, 173] width 297 height 43
click at [414, 192] on div "$0.01" at bounding box center [310, 173] width 297 height 43
click at [735, 188] on div "This card’s monthly limit $39.99 / $1,000.00" at bounding box center [739, 180] width 226 height 69
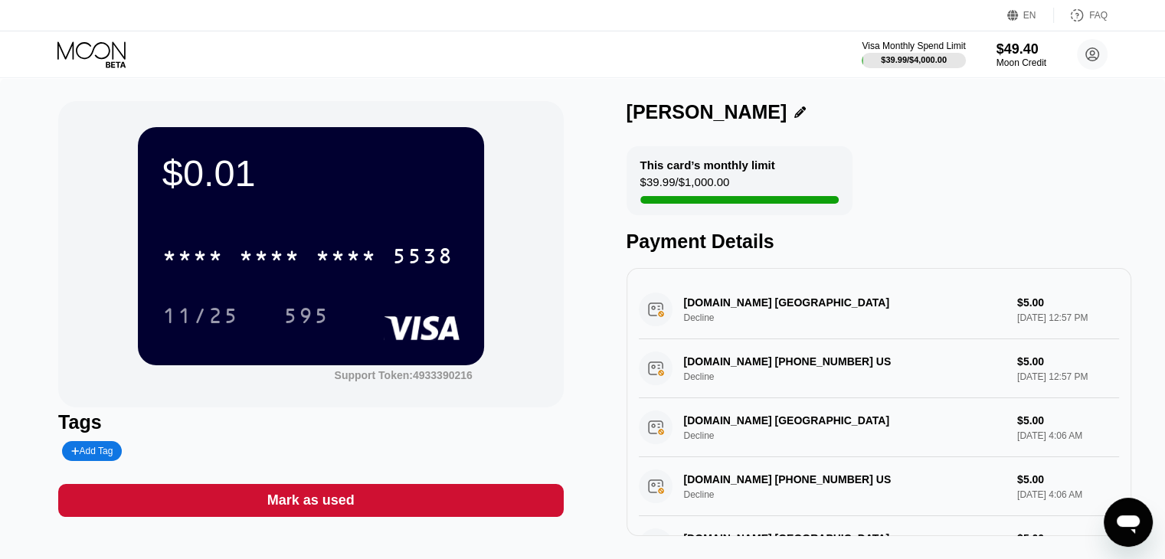
click at [685, 188] on div "$39.99 / $1,000.00" at bounding box center [685, 185] width 90 height 21
click at [968, 249] on div "Payment Details" at bounding box center [878, 242] width 505 height 22
click at [1082, 16] on icon at bounding box center [1076, 15] width 15 height 15
click at [453, 501] on div "Mark as used" at bounding box center [310, 500] width 505 height 33
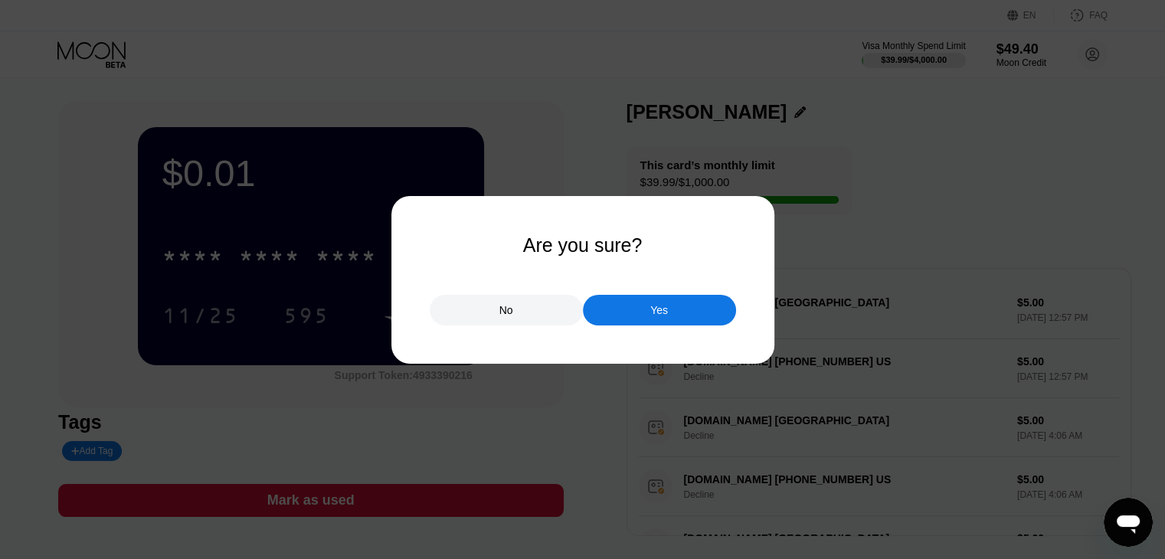
click at [552, 105] on div at bounding box center [588, 279] width 1176 height 559
drag, startPoint x: 518, startPoint y: 307, endPoint x: 551, endPoint y: 71, distance: 238.2
click at [518, 307] on div "No" at bounding box center [506, 310] width 153 height 31
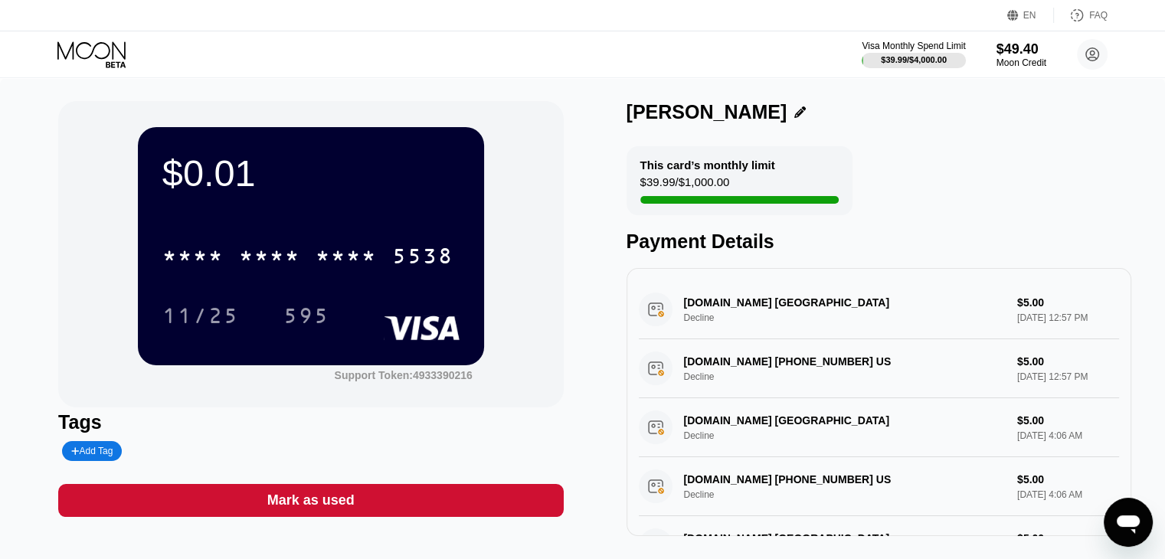
click at [924, 149] on div "Janet Morgan This card’s monthly limit $39.99 / $1,000.00 Payment Details CRAIG…" at bounding box center [878, 318] width 505 height 435
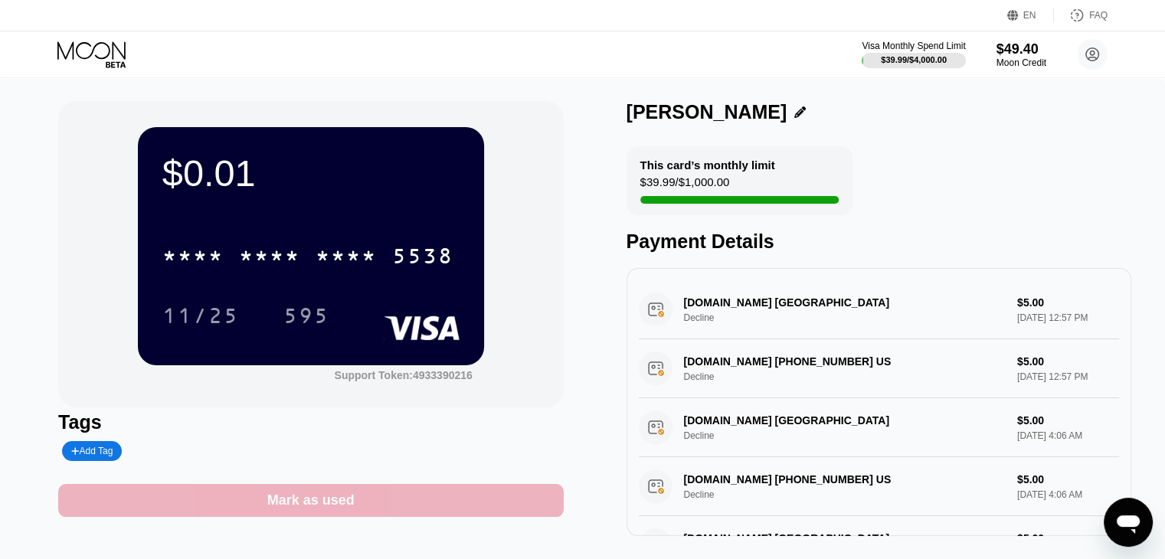
click at [407, 498] on div "Mark as used" at bounding box center [310, 500] width 505 height 33
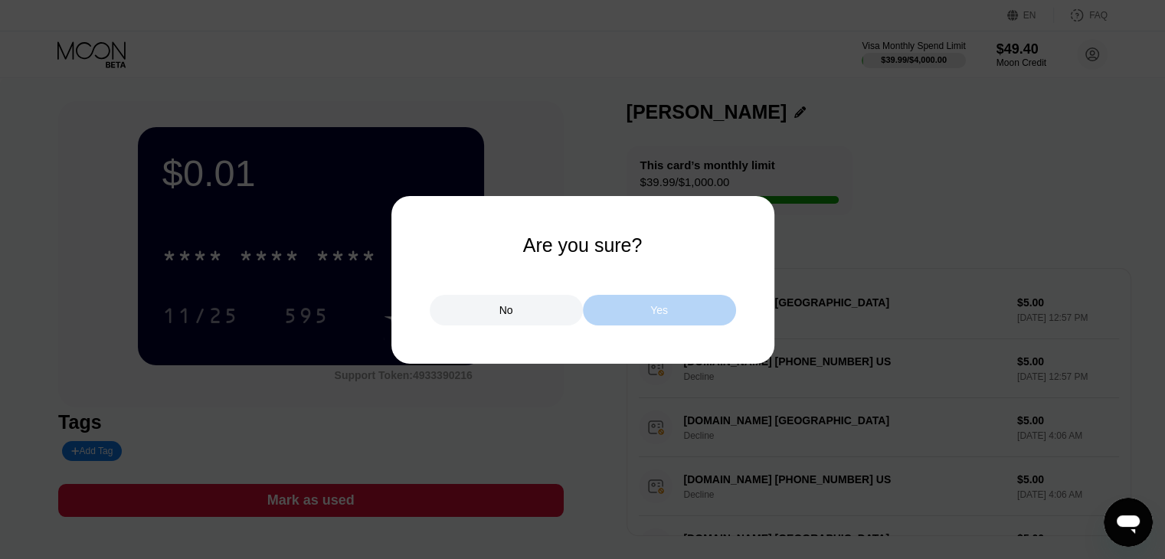
click at [657, 306] on div "Yes" at bounding box center [659, 310] width 18 height 14
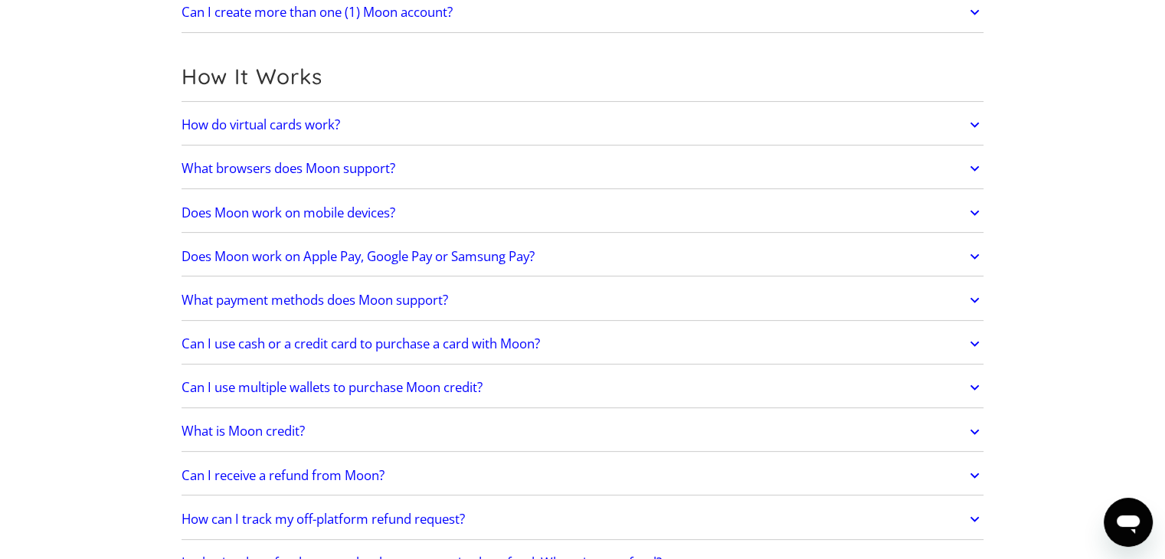
scroll to position [459, 0]
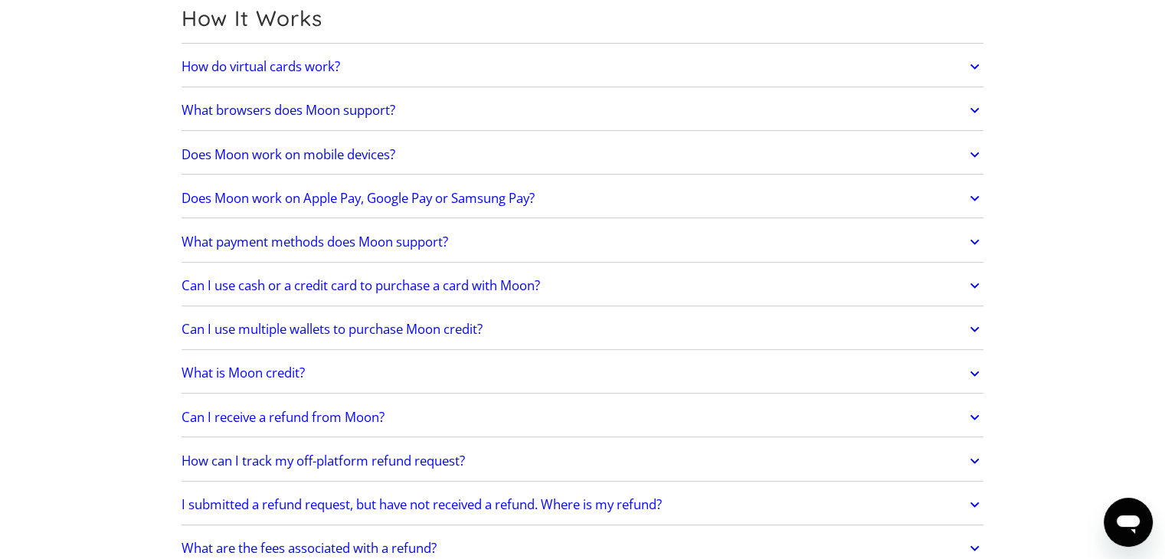
click at [564, 373] on link "What is Moon credit?" at bounding box center [582, 374] width 803 height 32
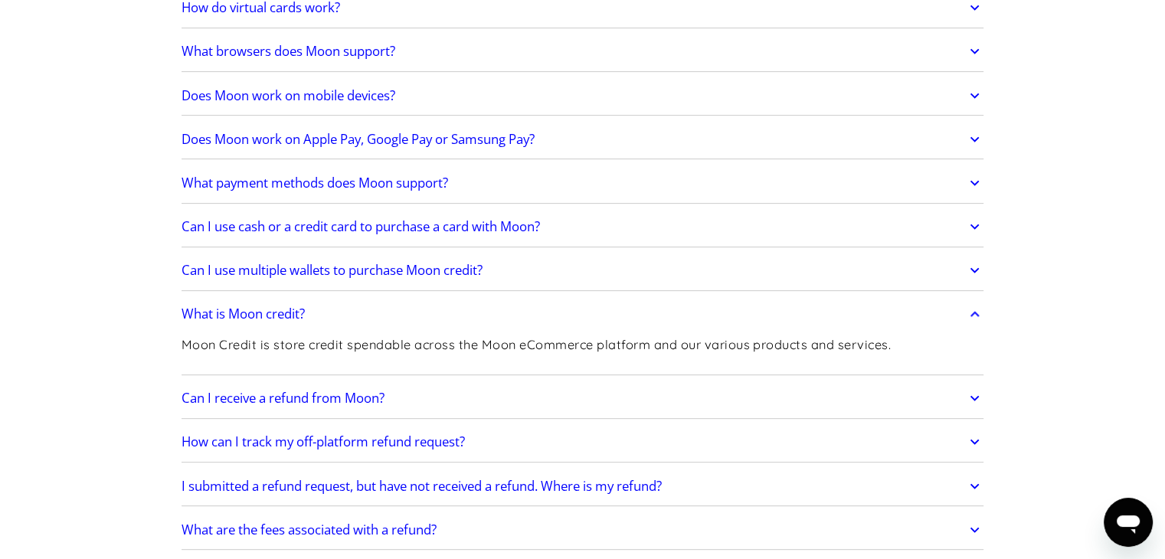
scroll to position [613, 0]
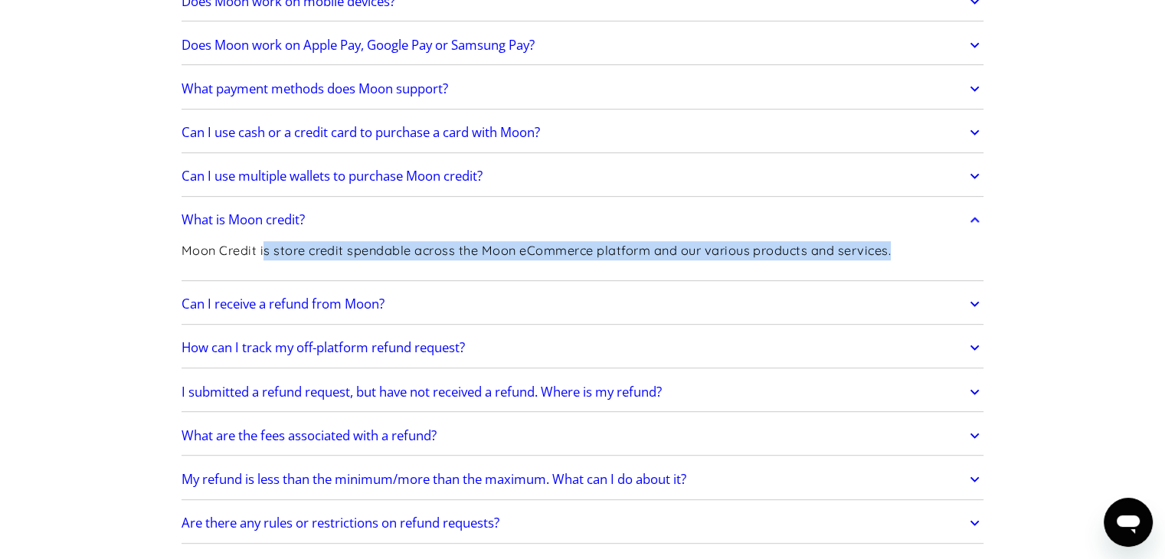
drag, startPoint x: 338, startPoint y: 250, endPoint x: 898, endPoint y: 248, distance: 559.1
click at [898, 248] on div "Moon Credit is store credit spendable across the Moon eCommerce platform and ou…" at bounding box center [582, 257] width 803 height 41
click at [896, 247] on div "Moon Credit is store credit spendable across the Moon eCommerce platform and ou…" at bounding box center [582, 257] width 803 height 41
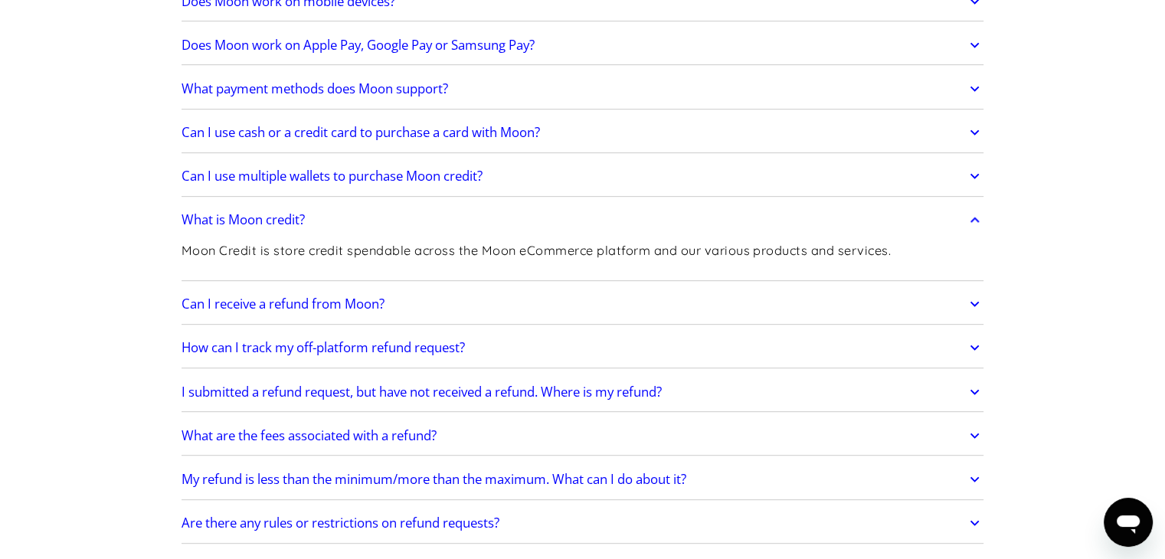
click at [891, 247] on p "Moon Credit is store credit spendable across the Moon eCommerce platform and ou…" at bounding box center [536, 250] width 710 height 19
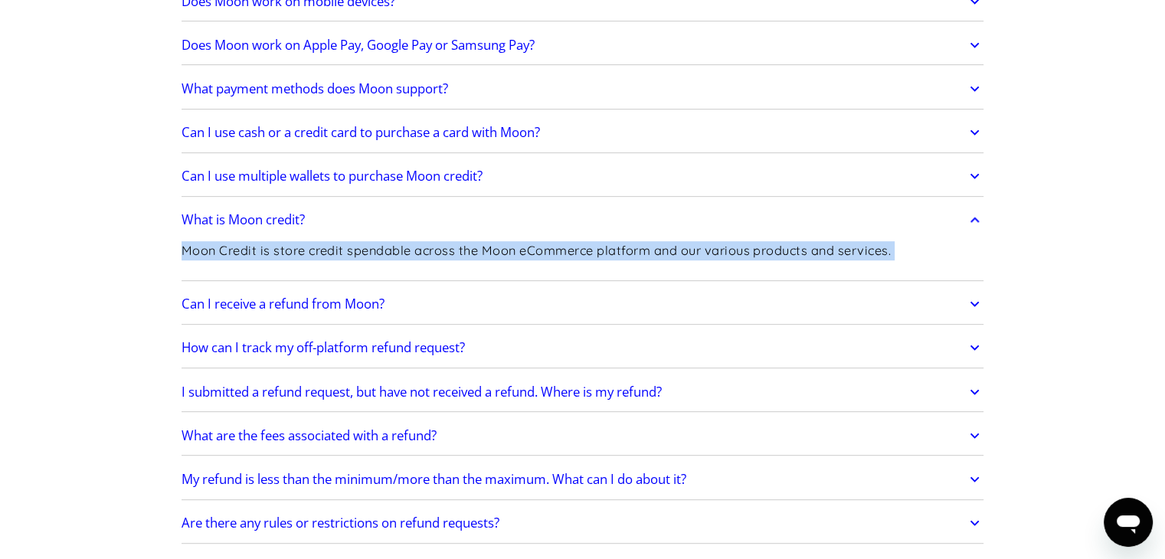
drag, startPoint x: 893, startPoint y: 247, endPoint x: 170, endPoint y: 250, distance: 722.9
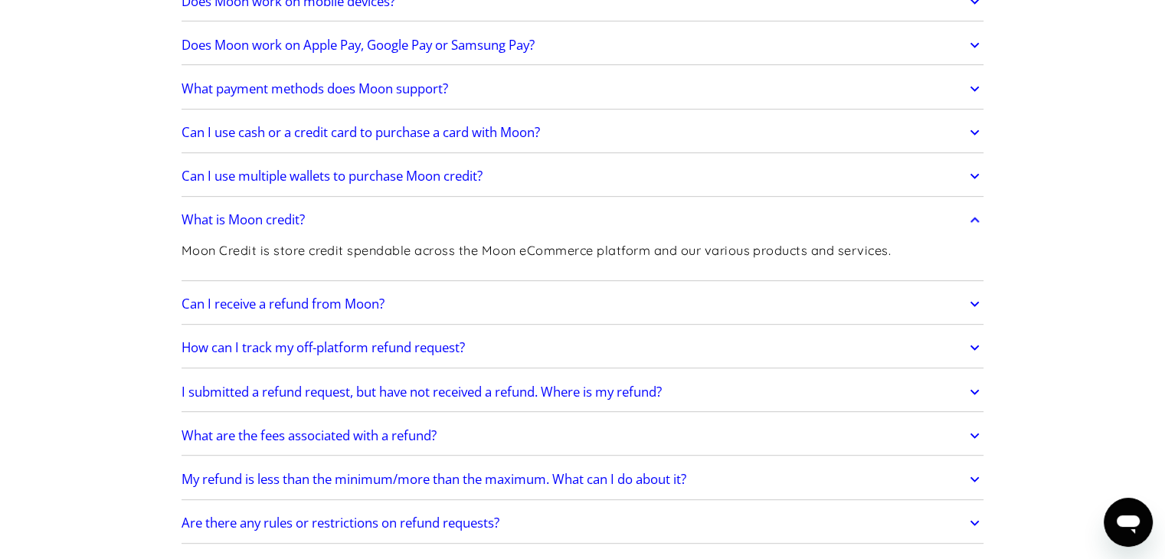
click at [478, 305] on link "Can I receive a refund from Moon?" at bounding box center [582, 304] width 803 height 32
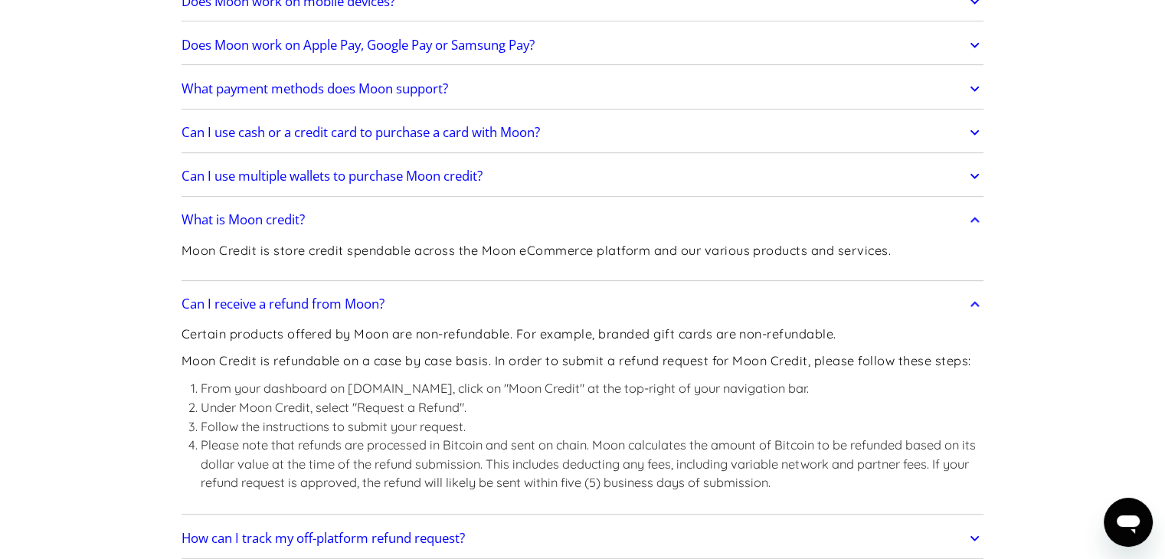
scroll to position [689, 0]
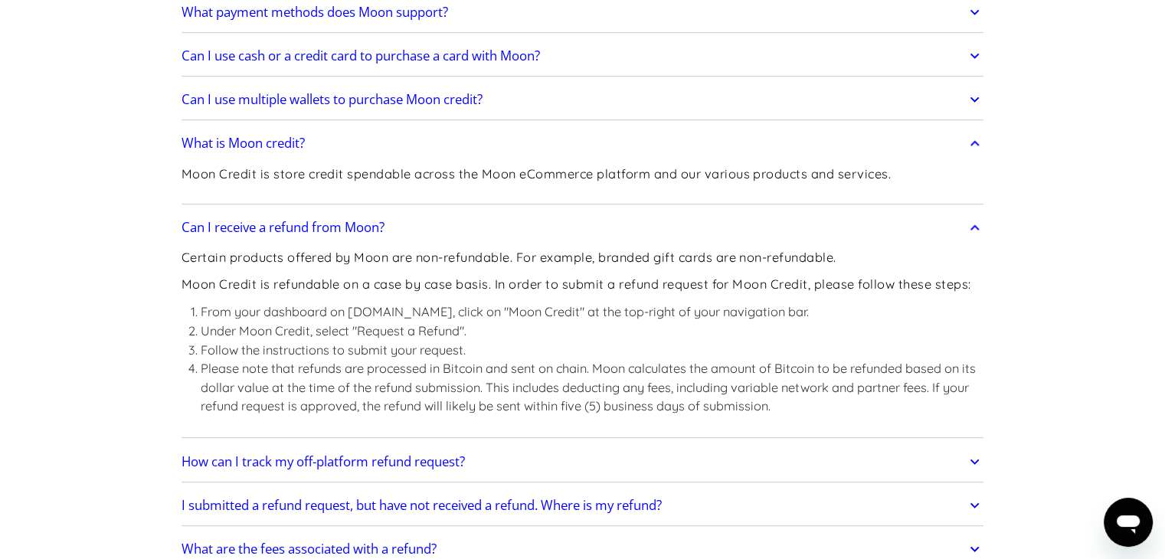
drag, startPoint x: 341, startPoint y: 317, endPoint x: 502, endPoint y: 340, distance: 163.2
click at [502, 340] on ol "From your dashboard on [DOMAIN_NAME], click on "Moon Credit" at the top-right o…" at bounding box center [582, 358] width 803 height 113
click at [497, 348] on li "Follow the instructions to submit your request." at bounding box center [592, 350] width 783 height 19
drag, startPoint x: 226, startPoint y: 343, endPoint x: 218, endPoint y: 367, distance: 24.9
click at [235, 347] on li "Follow the instructions to submit your request." at bounding box center [592, 350] width 783 height 19
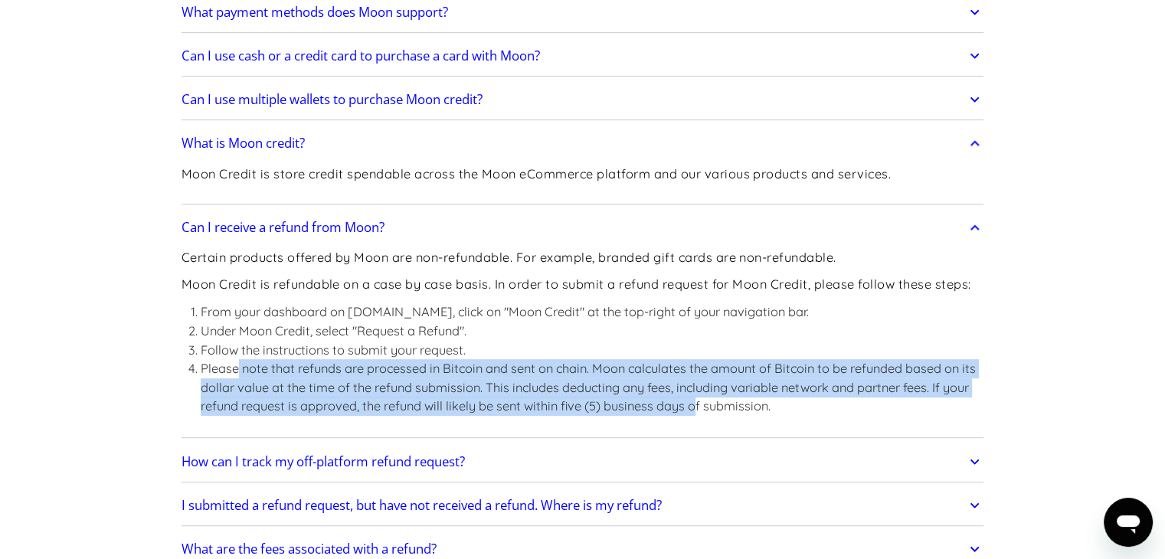
drag, startPoint x: 248, startPoint y: 361, endPoint x: 688, endPoint y: 381, distance: 440.0
click at [695, 401] on li "Please note that refunds are processed in Bitcoin and sent on chain. Moon calcu…" at bounding box center [592, 387] width 783 height 57
click at [688, 362] on li "Please note that refunds are processed in Bitcoin and sent on chain. Moon calcu…" at bounding box center [592, 387] width 783 height 57
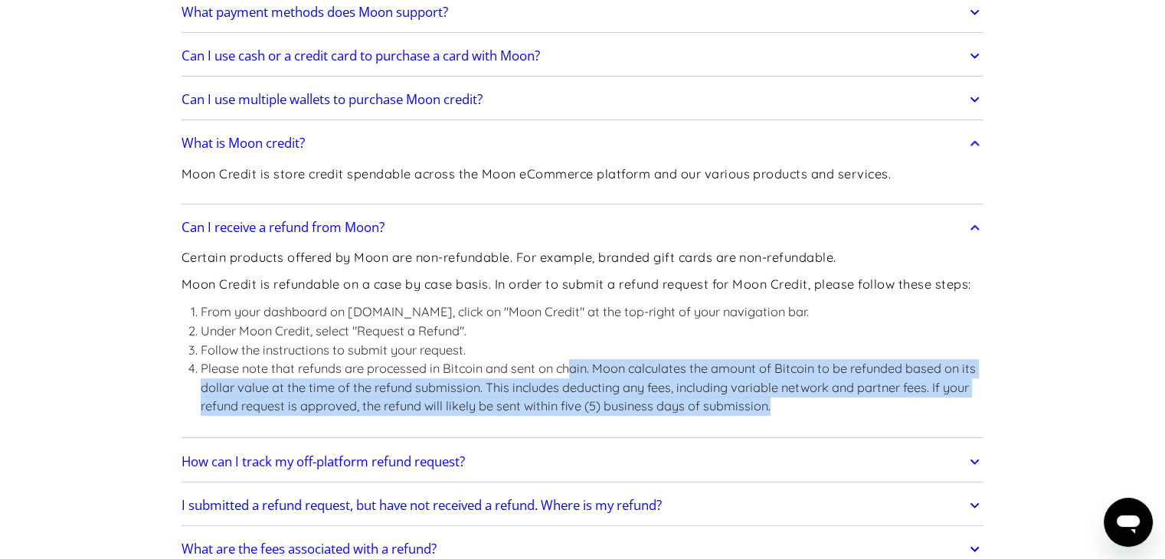
drag, startPoint x: 573, startPoint y: 363, endPoint x: 760, endPoint y: 363, distance: 187.6
click at [777, 398] on li "Please note that refunds are processed in Bitcoin and sent on chain. Moon calcu…" at bounding box center [592, 387] width 783 height 57
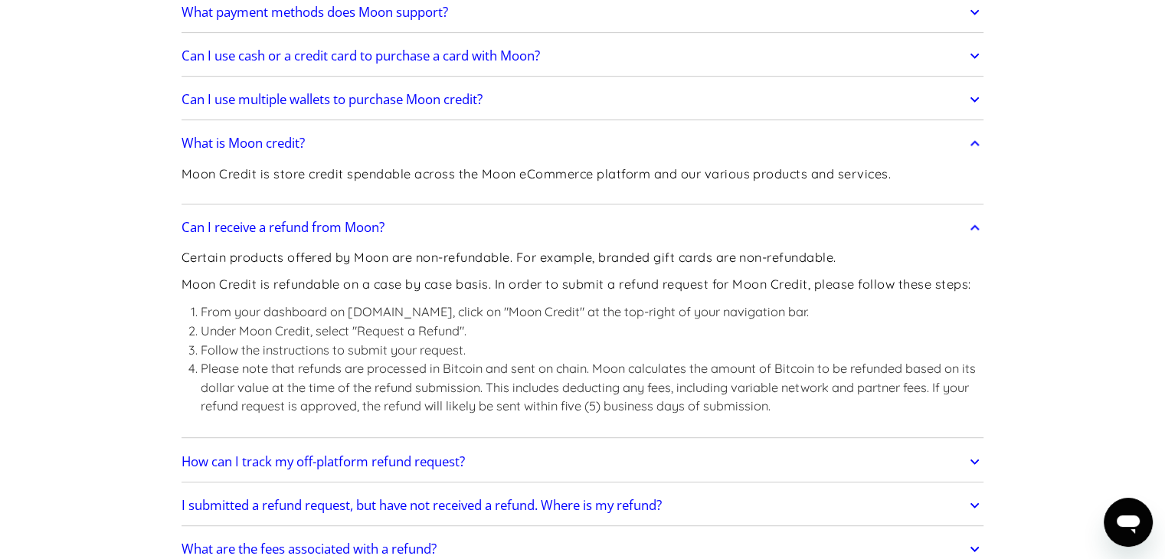
drag, startPoint x: 711, startPoint y: 315, endPoint x: 637, endPoint y: 302, distance: 74.5
click at [712, 316] on li "From your dashboard on [DOMAIN_NAME], click on "Moon Credit" at the top-right o…" at bounding box center [592, 311] width 783 height 19
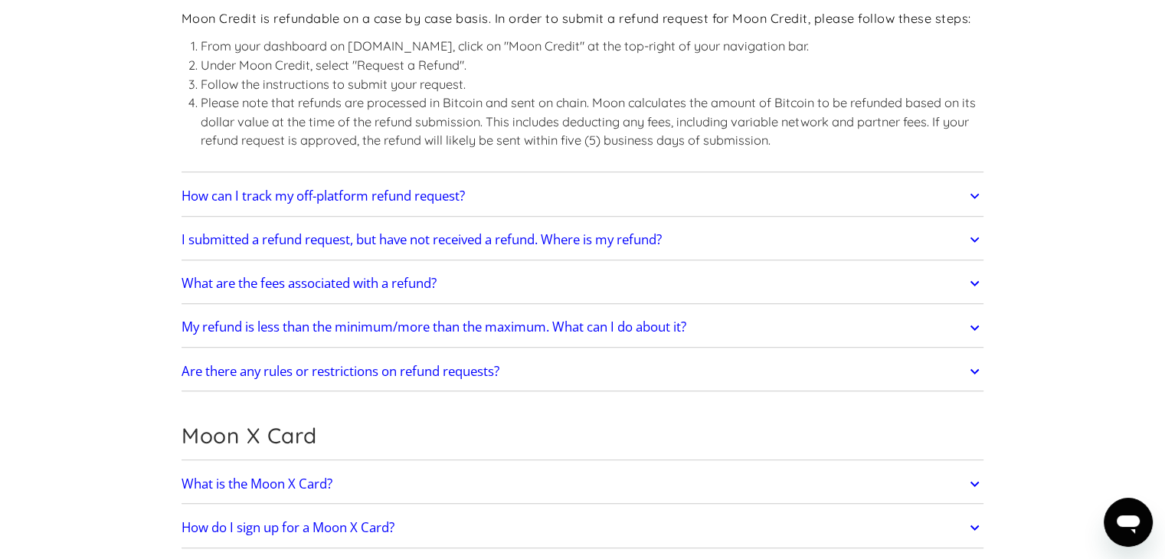
scroll to position [1149, 0]
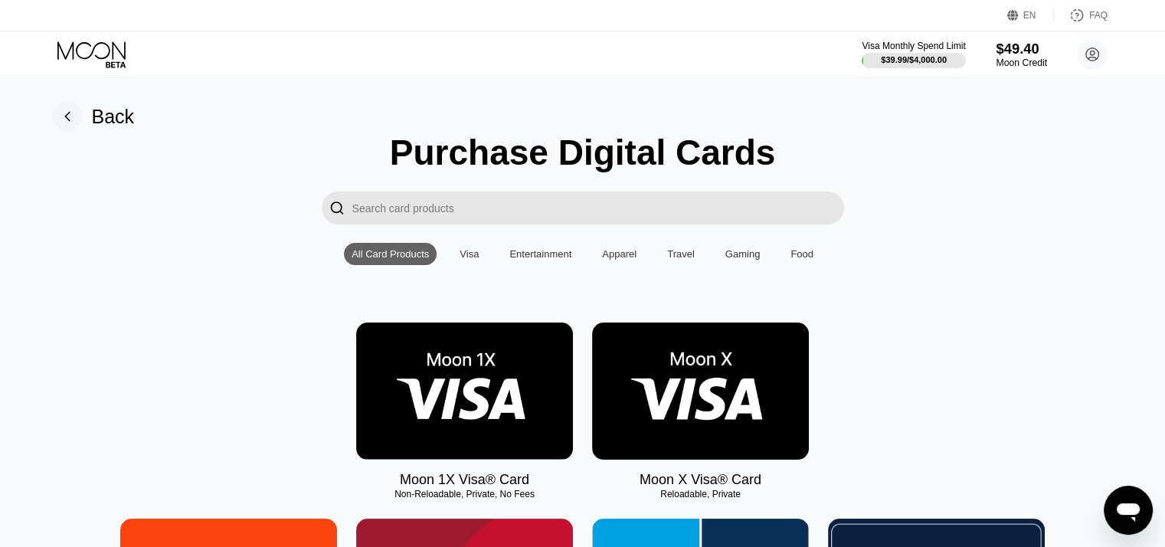
click at [1024, 55] on div "$49.40" at bounding box center [1021, 49] width 51 height 16
